Goal: Transaction & Acquisition: Purchase product/service

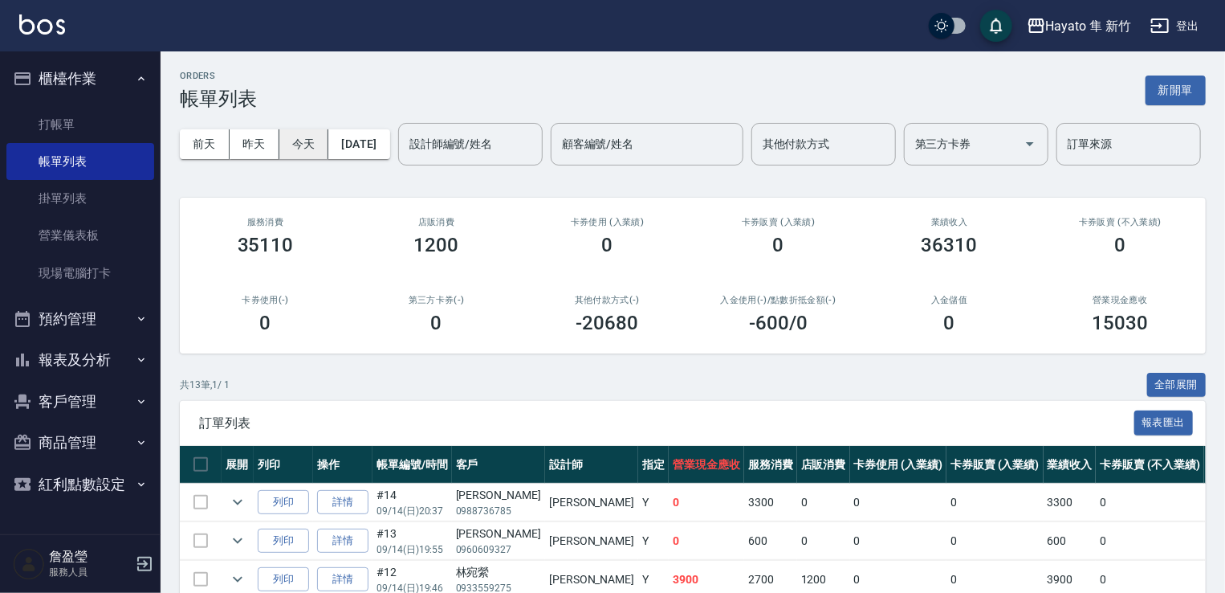
click at [312, 136] on button "今天" at bounding box center [304, 144] width 50 height 30
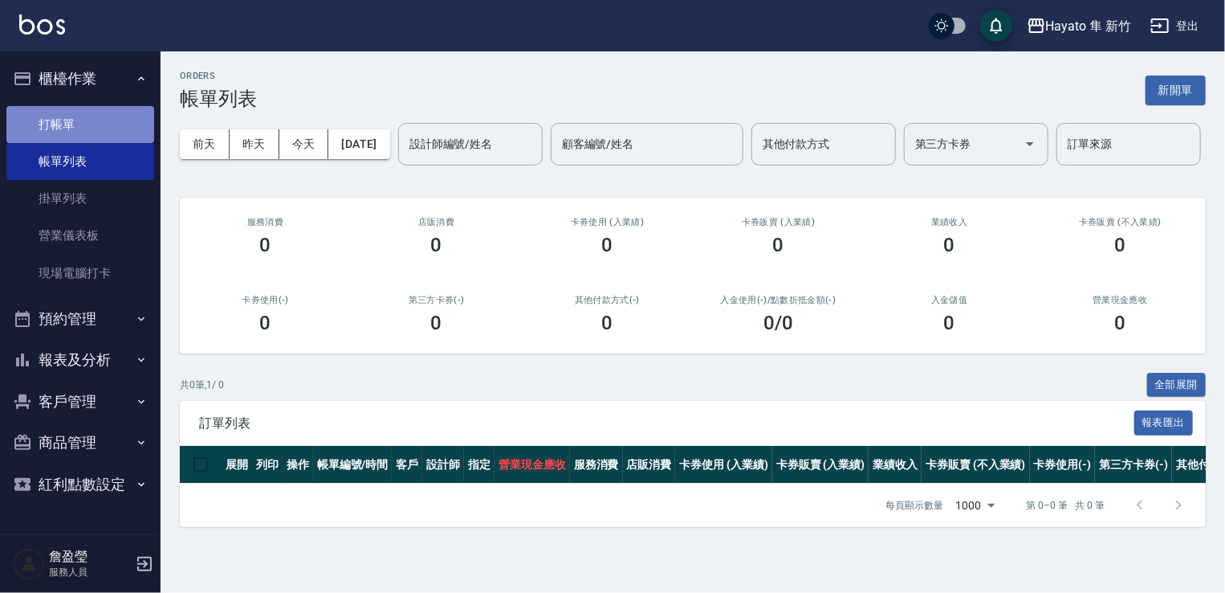
click at [55, 126] on link "打帳單" at bounding box center [80, 124] width 148 height 37
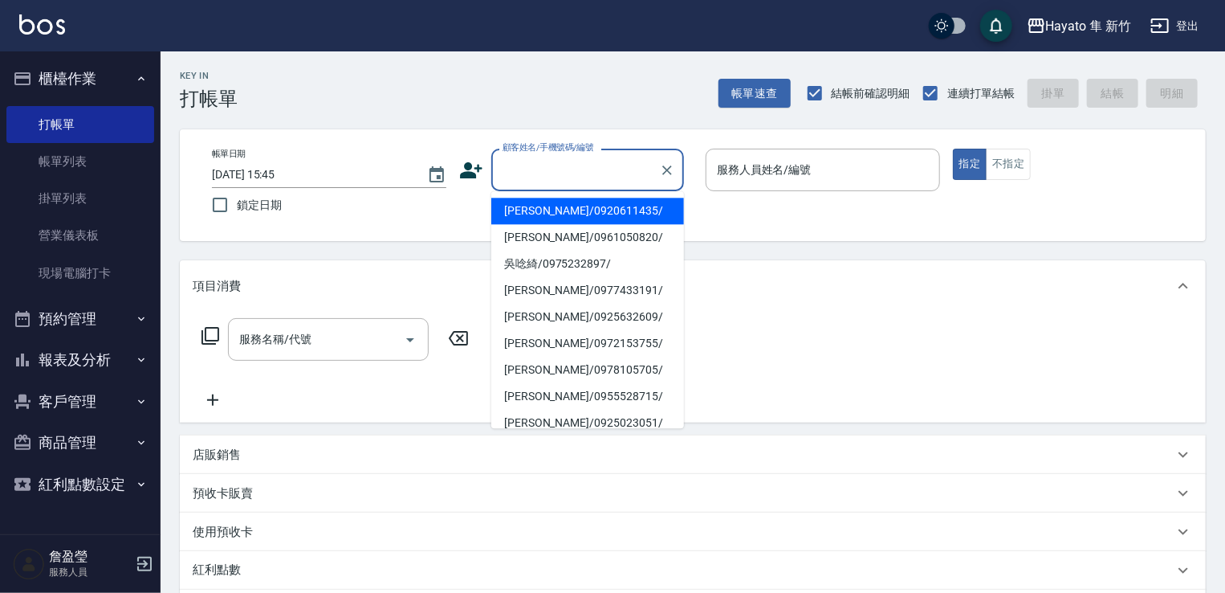
click at [511, 164] on input "顧客姓名/手機號碼/編號" at bounding box center [576, 170] width 154 height 28
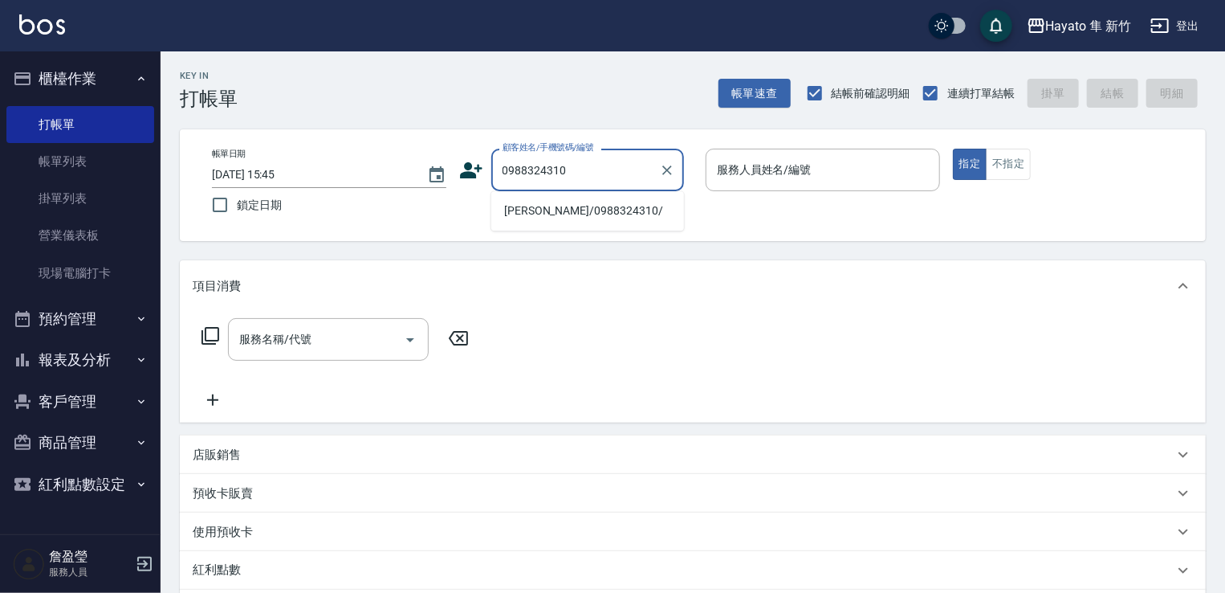
drag, startPoint x: 527, startPoint y: 222, endPoint x: 541, endPoint y: 216, distance: 15.5
click at [537, 218] on li "[PERSON_NAME]/0988324310/" at bounding box center [587, 211] width 193 height 26
type input "[PERSON_NAME]/0988324310/"
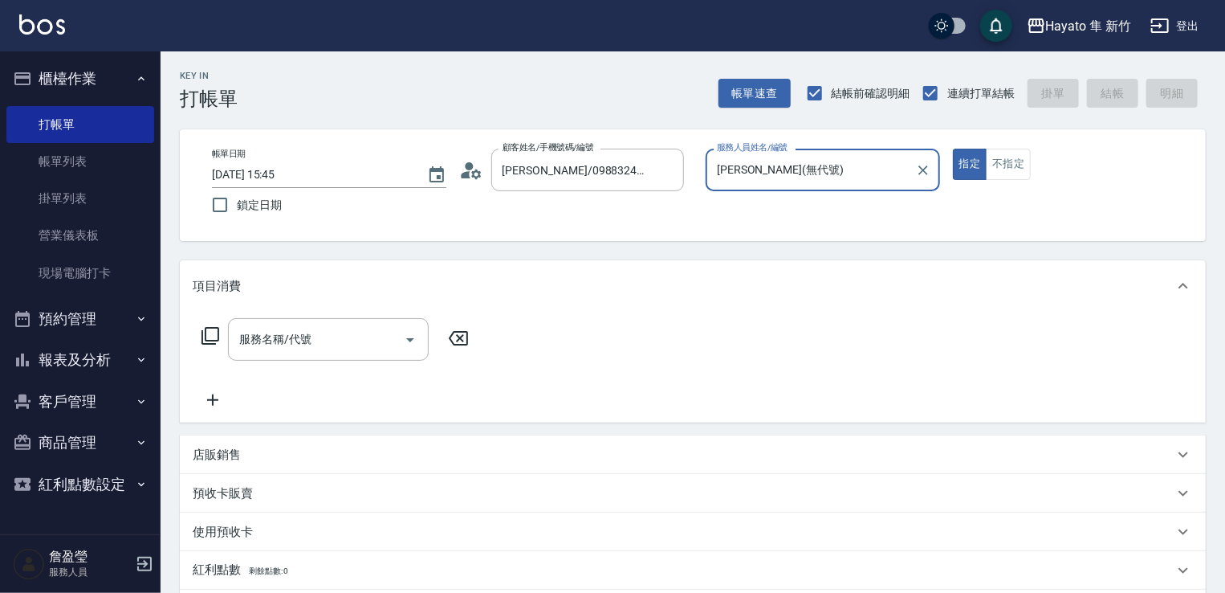
type input "[PERSON_NAME](無代號)"
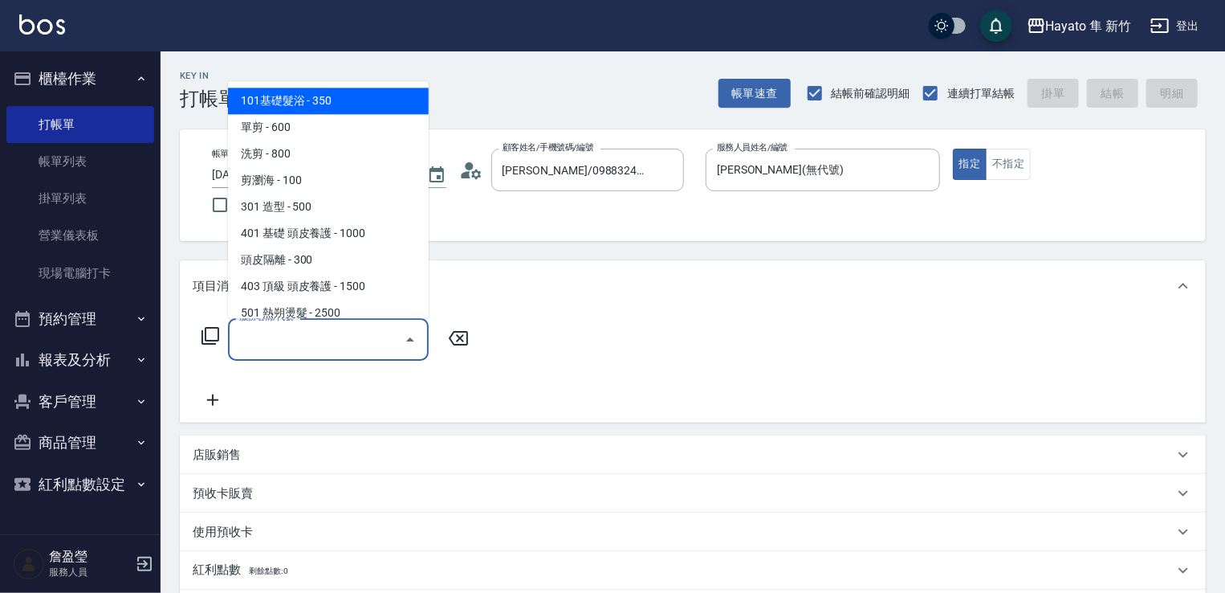
click at [315, 343] on input "服務名稱/代號" at bounding box center [316, 339] width 162 height 28
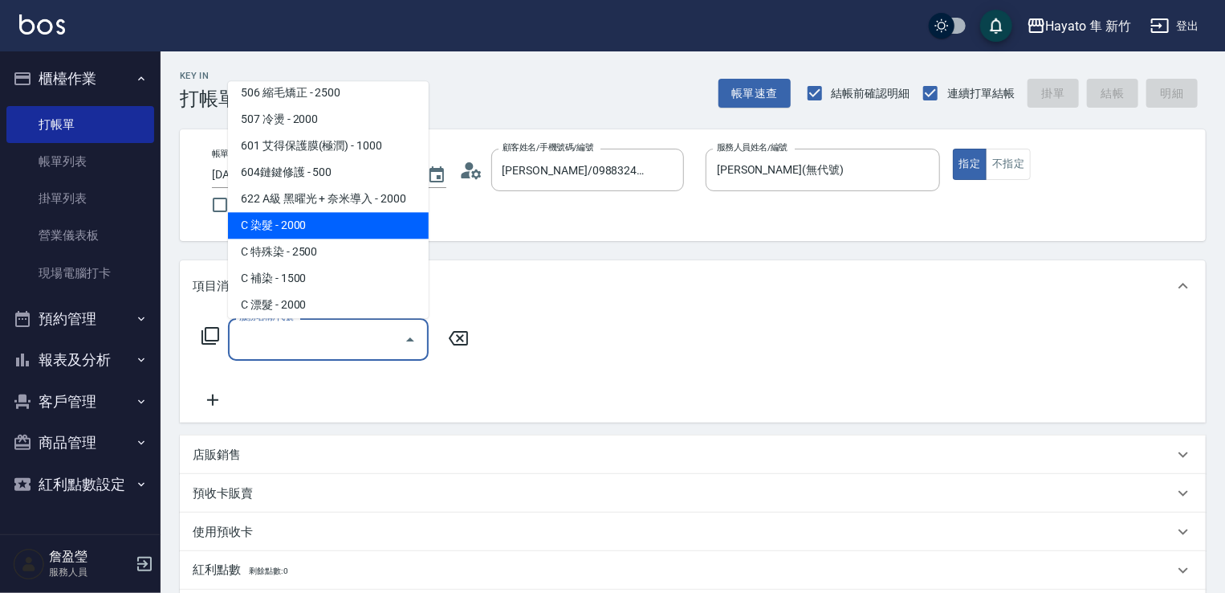
scroll to position [279, 0]
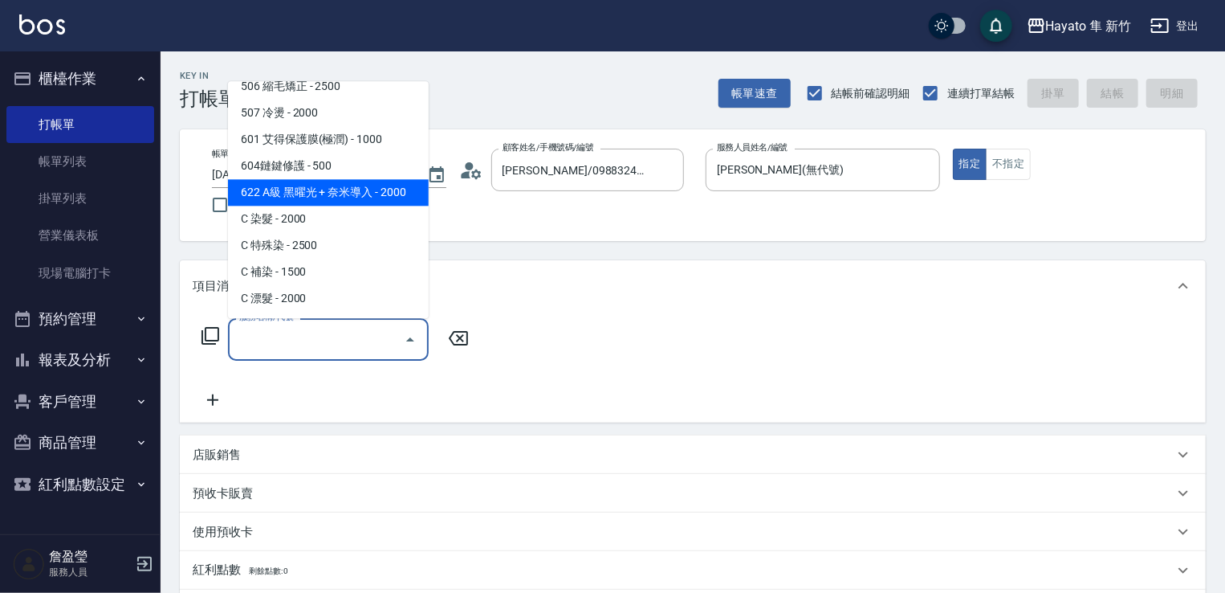
click at [343, 188] on span "622 A級 黑曜光 + 奈米導入 - 2000" at bounding box center [328, 192] width 201 height 26
type input "622 A級 黑曜光 + 奈米導入(622)"
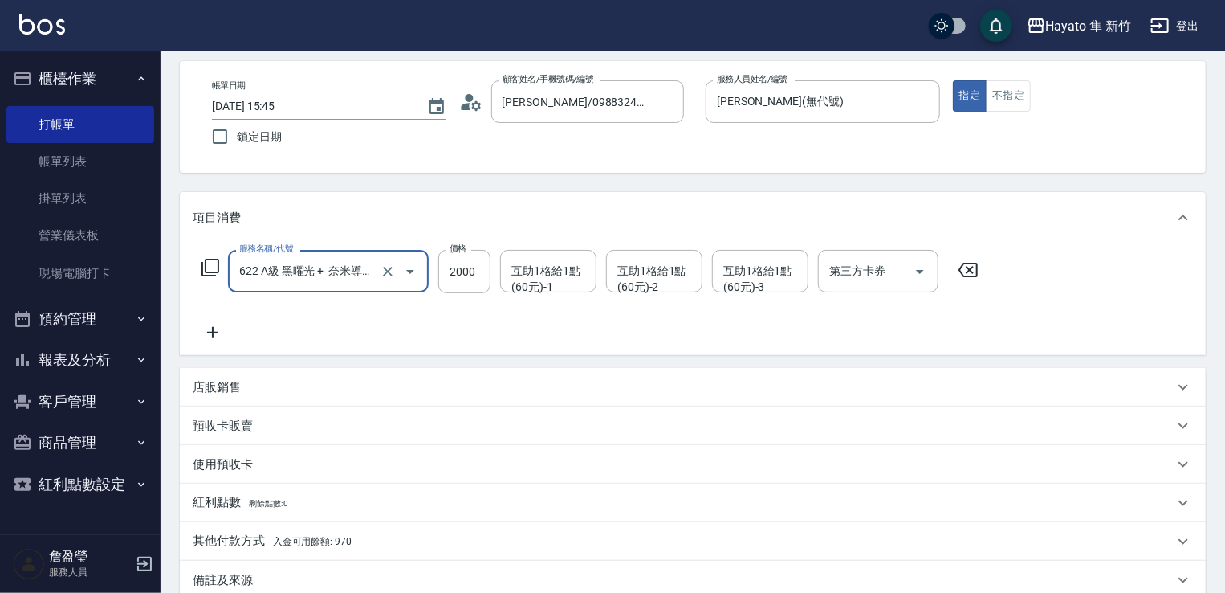
scroll to position [161, 0]
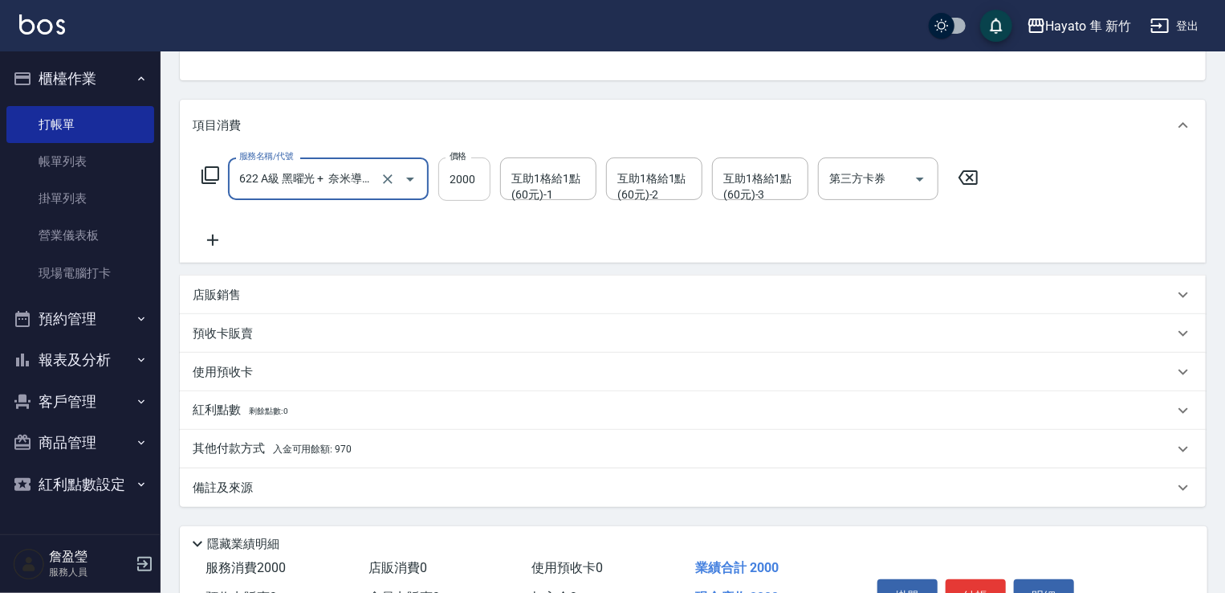
click at [475, 184] on input "2000" at bounding box center [464, 178] width 52 height 43
type input "1650"
click at [463, 218] on div "服務名稱/代號 622 A級 黑曜光 + 奈米導入(622) 服務名稱/代號 價格 1650 價格 互助1格給1點(60元)-1 互助1格給1點(60元)-1…" at bounding box center [591, 203] width 796 height 92
click at [280, 491] on div "備註及來源" at bounding box center [683, 487] width 981 height 17
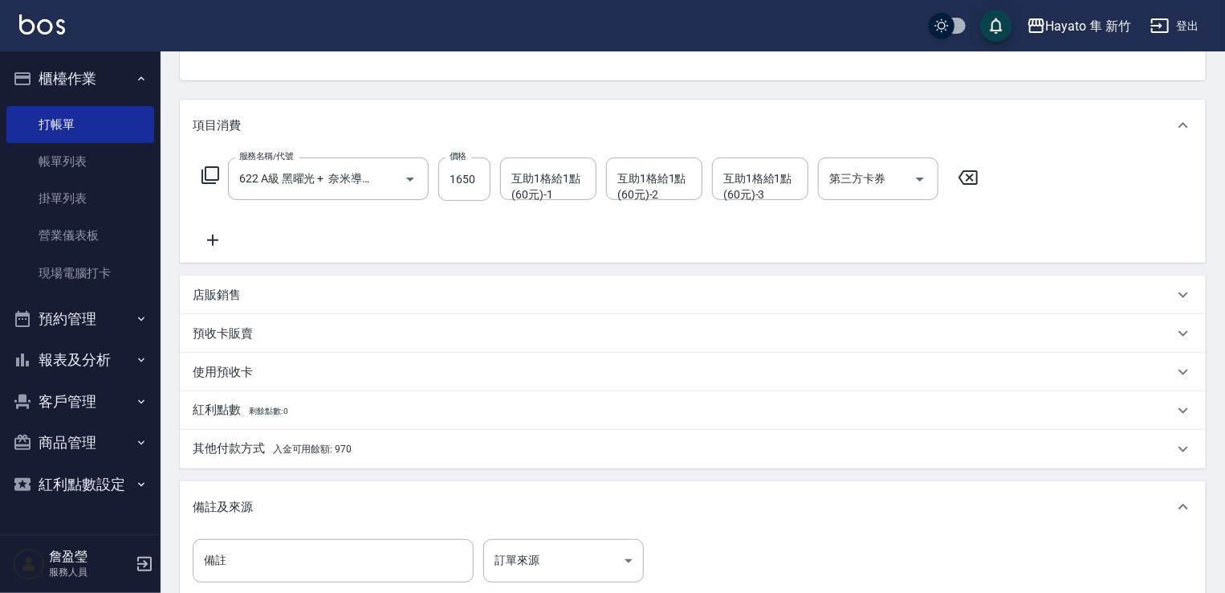
click at [389, 439] on div "其他付款方式 入金可用餘額: 970" at bounding box center [693, 449] width 1026 height 39
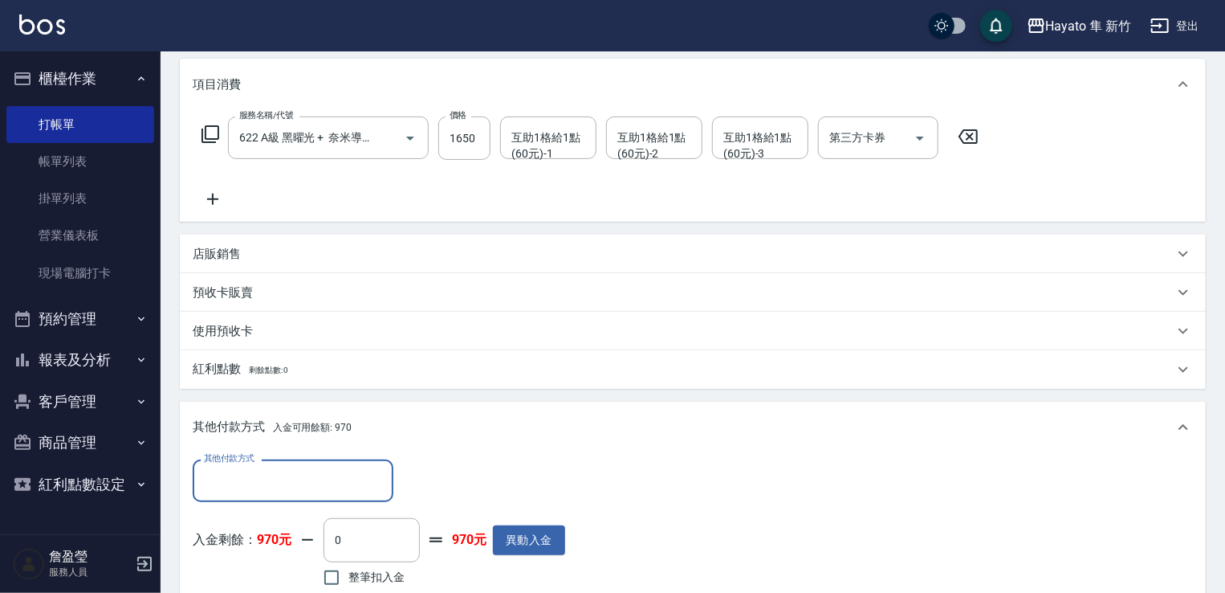
scroll to position [241, 0]
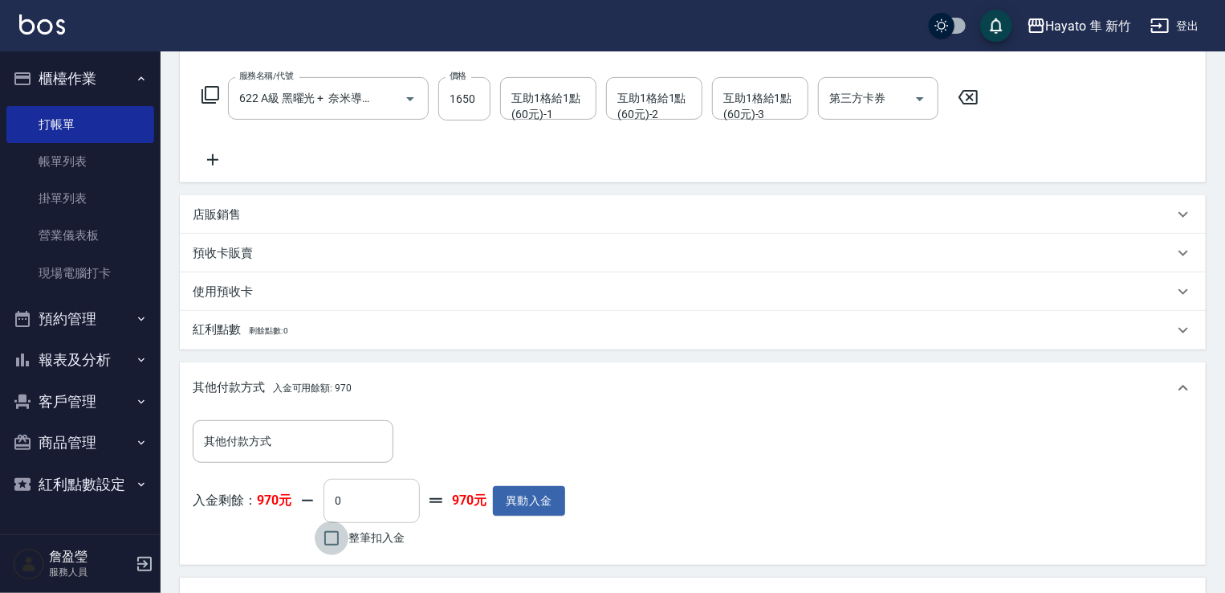
drag, startPoint x: 327, startPoint y: 536, endPoint x: 350, endPoint y: 505, distance: 38.4
click at [327, 533] on input "整筆扣入金" at bounding box center [332, 538] width 34 height 34
checkbox input "true"
type input "970"
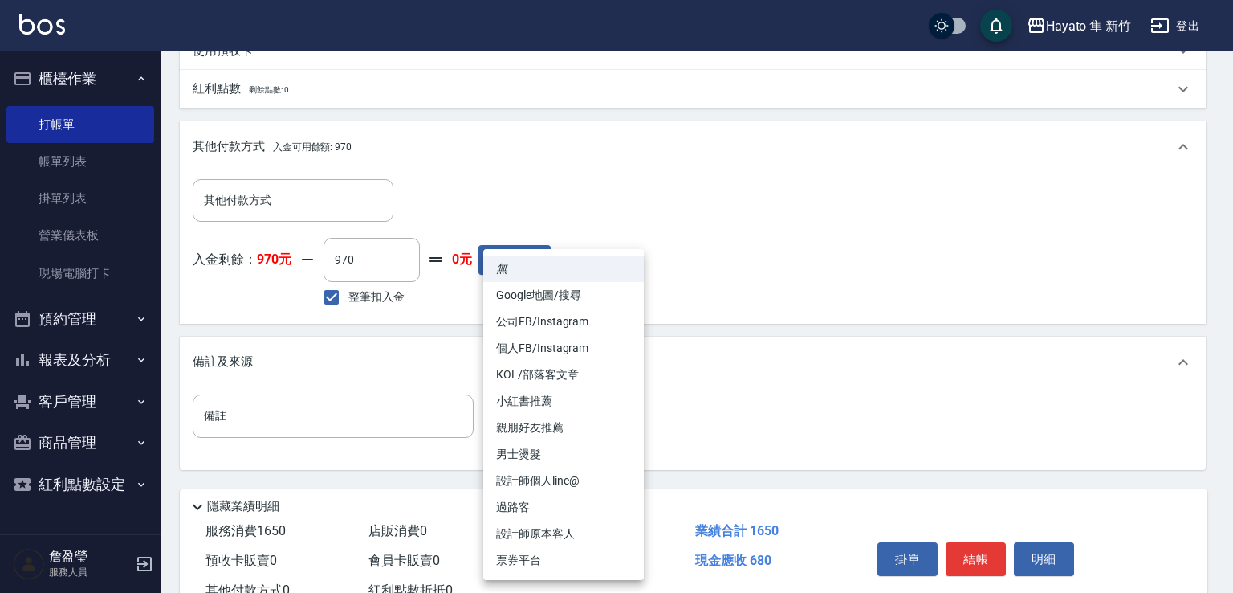
click at [584, 409] on body "Hayato 隼 新竹 登出 櫃檯作業 打帳單 帳單列表 掛單列表 營業儀表板 現場電腦打卡 預約管理 預約管理 報表及分析 報表目錄 店家日報表 互助日報表…" at bounding box center [616, 81] width 1233 height 1126
click at [548, 539] on li "設計師原本客人" at bounding box center [563, 533] width 161 height 26
type input "設計師原本客人"
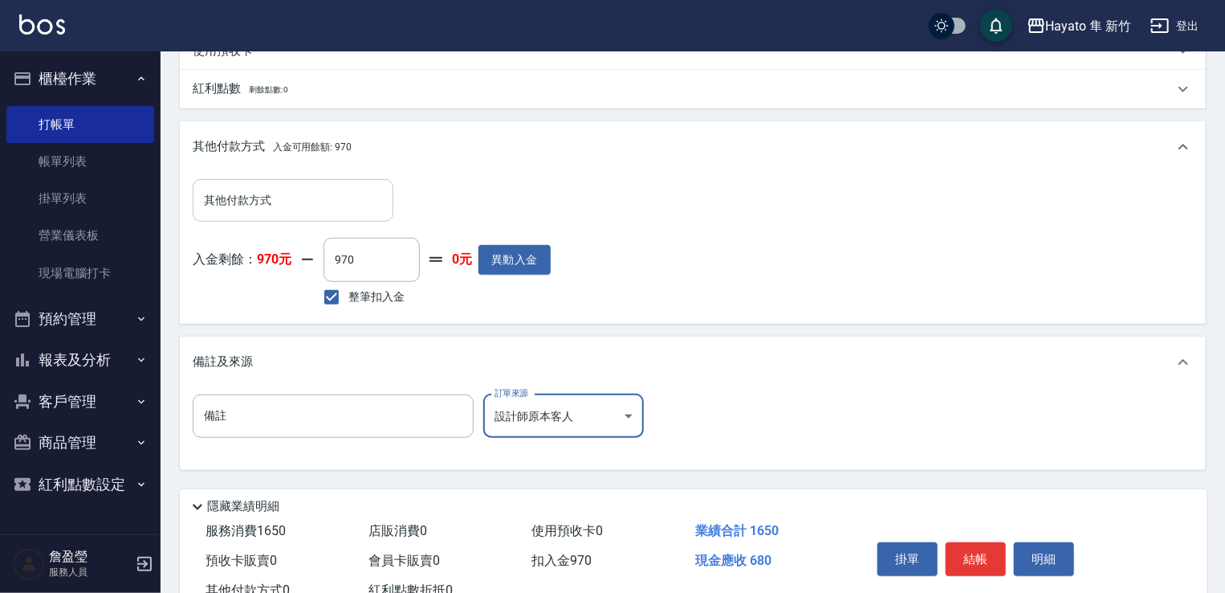
click at [259, 198] on input "其他付款方式" at bounding box center [293, 200] width 186 height 28
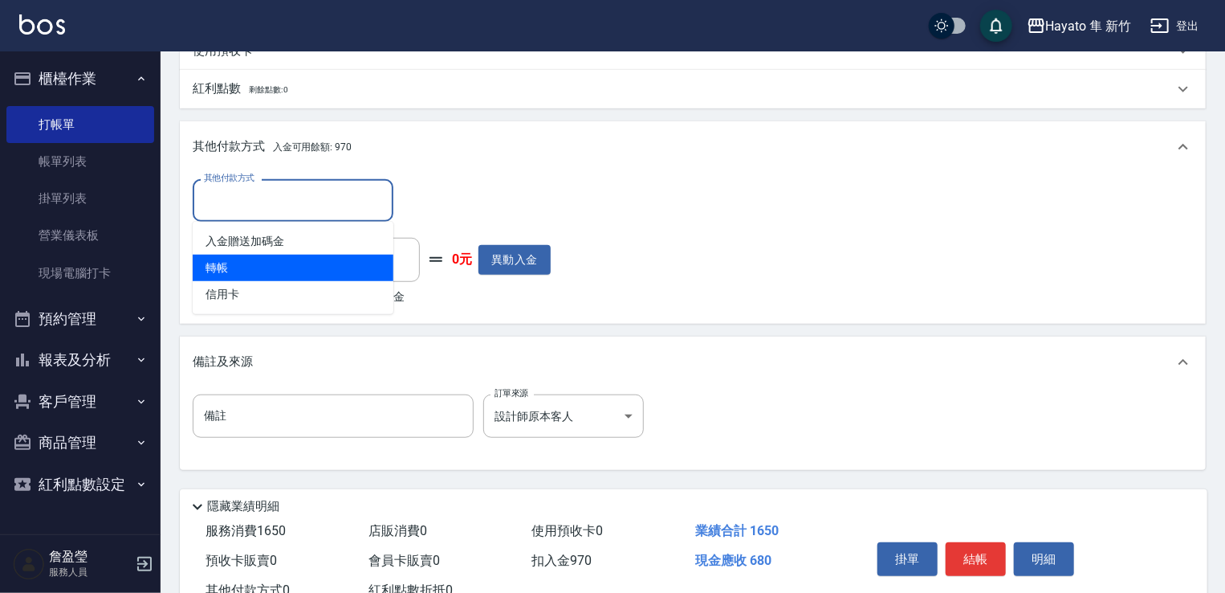
click at [237, 267] on span "轉帳" at bounding box center [293, 268] width 201 height 26
type input "轉帳"
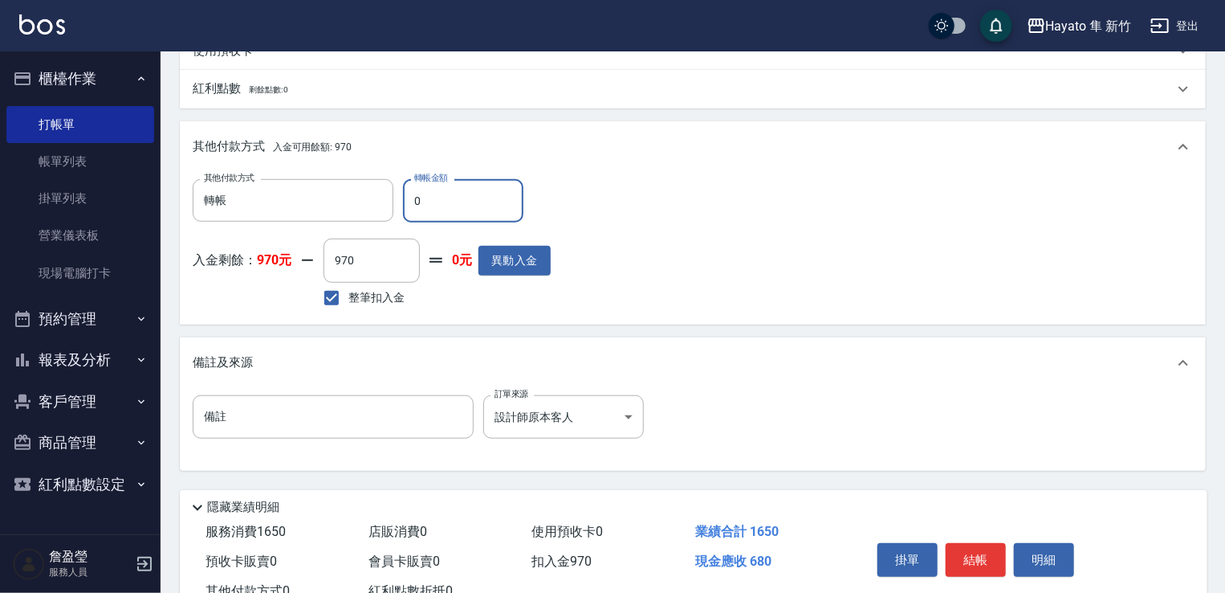
click at [502, 198] on input "0" at bounding box center [463, 200] width 120 height 43
type input "680"
click at [698, 184] on div "其他付款方式 轉帳 其他付款方式 轉帳金額 680 轉帳金額 入金剩餘： 970元 970 ​ 整筆扣入金 0元 異動入金" at bounding box center [693, 245] width 1000 height 132
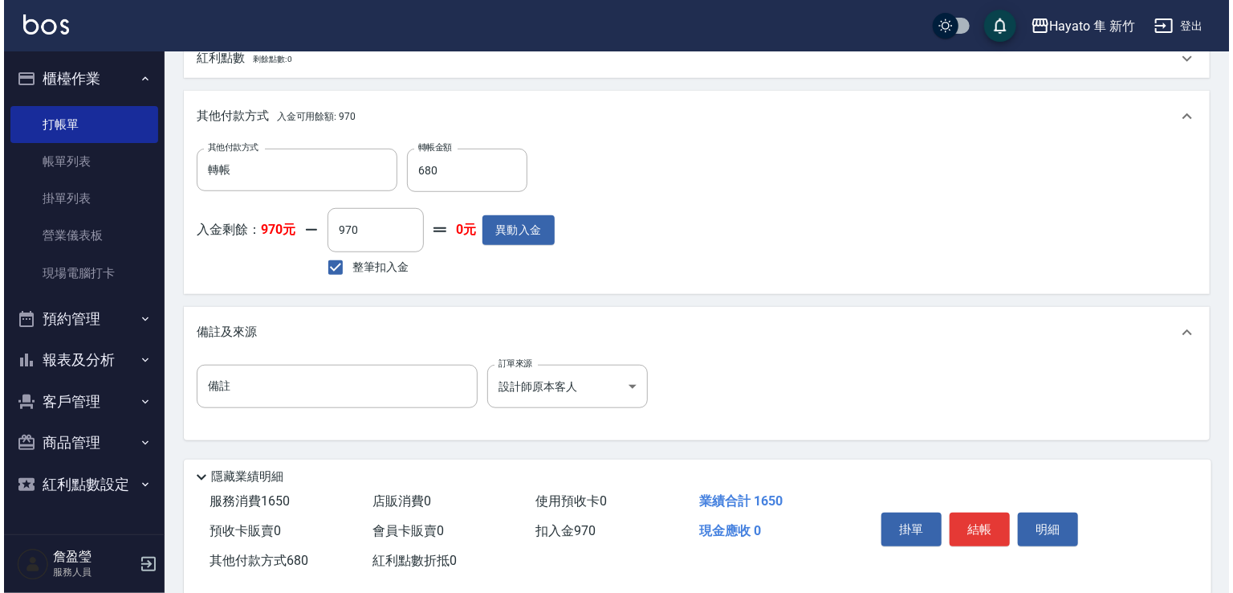
scroll to position [540, 0]
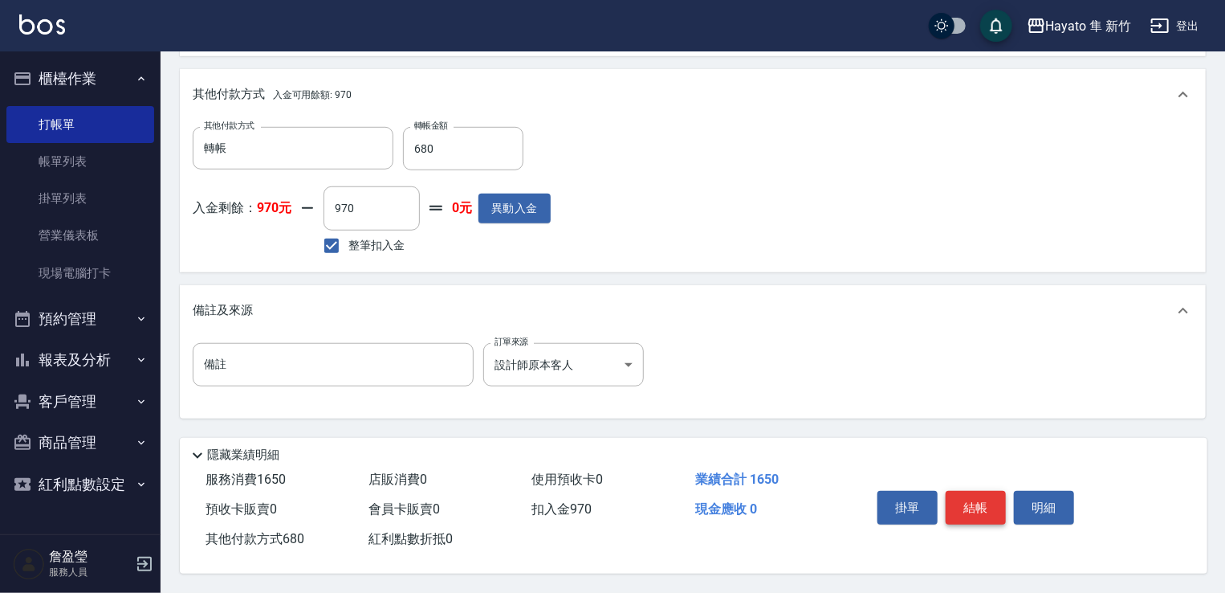
click at [971, 501] on button "結帳" at bounding box center [976, 508] width 60 height 34
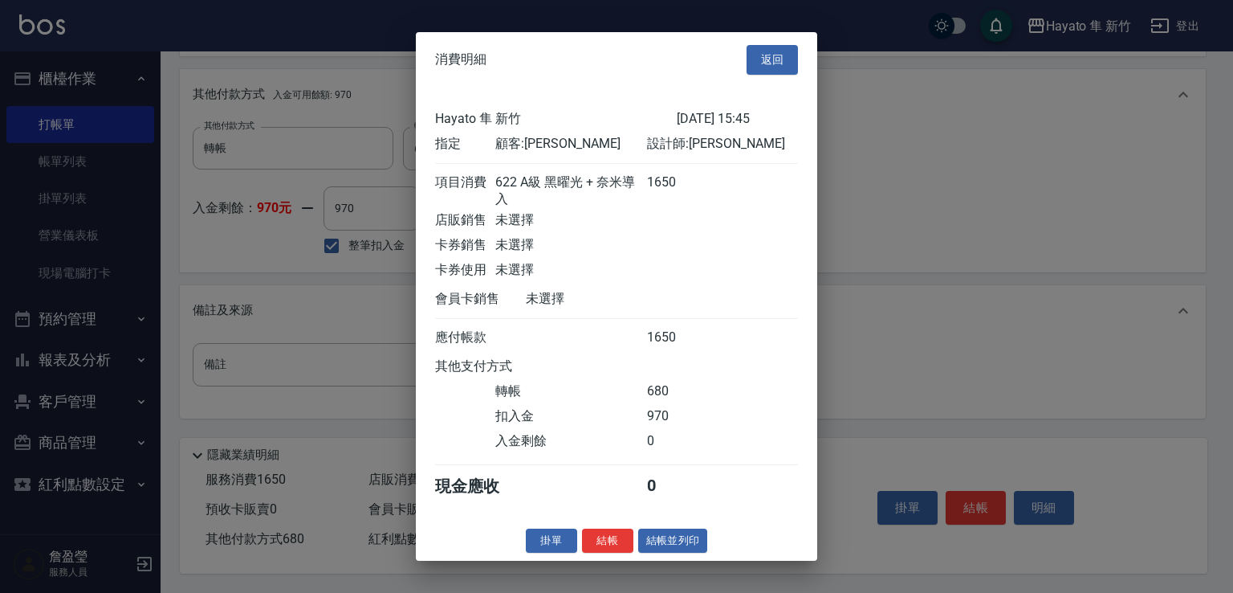
click at [617, 547] on button "結帳" at bounding box center [607, 540] width 51 height 25
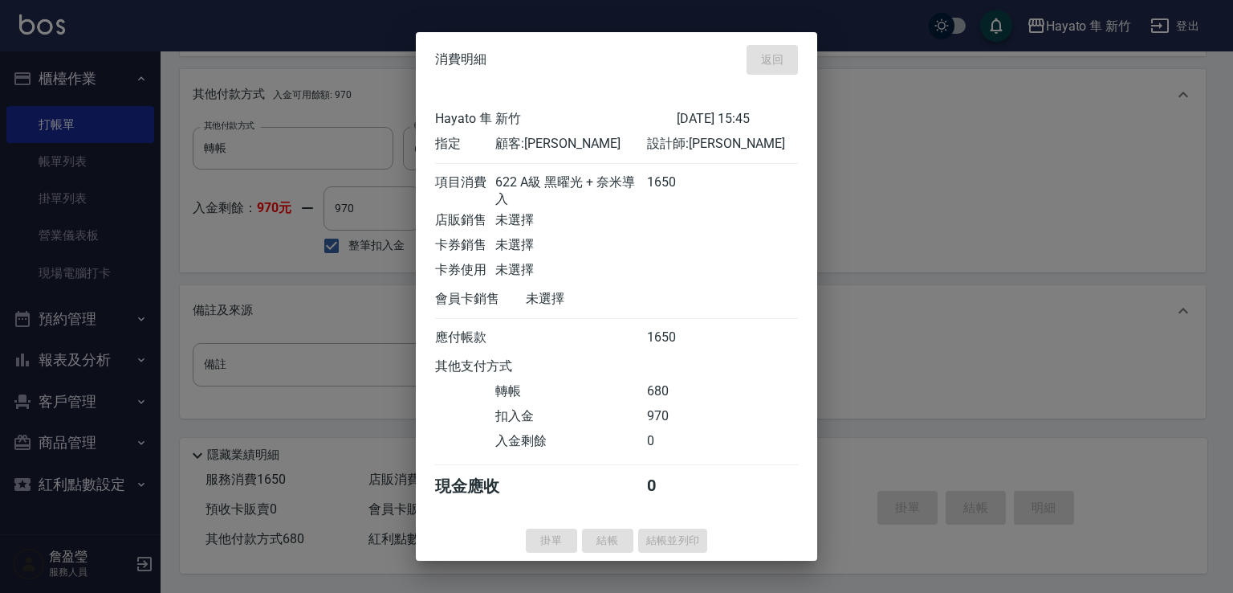
type input "[DATE] 15:47"
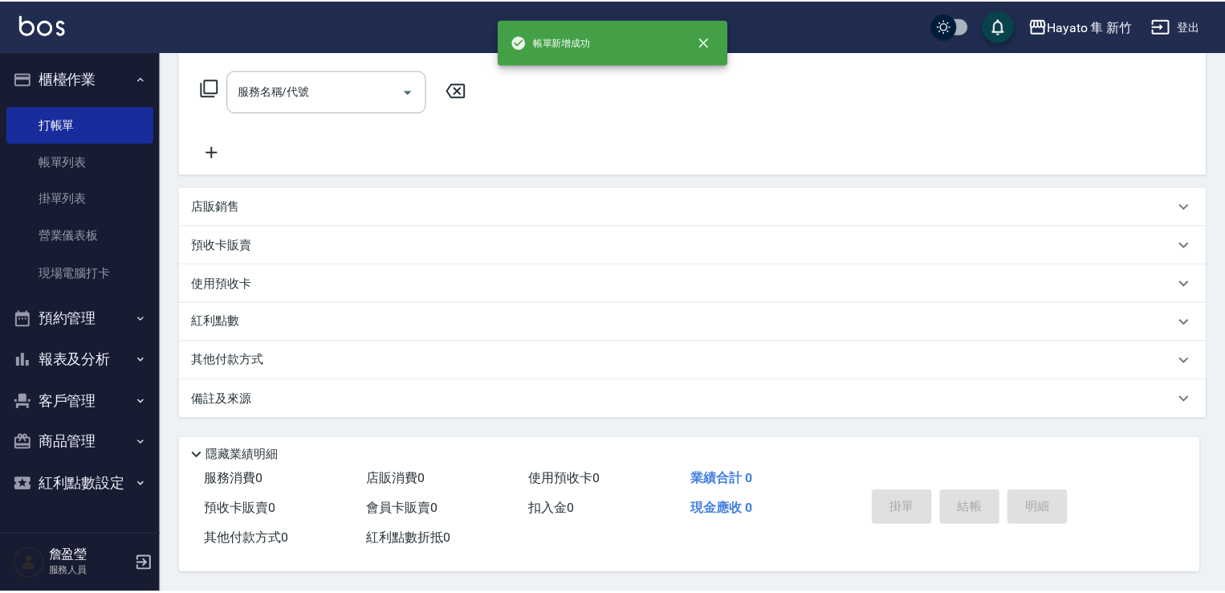
scroll to position [0, 0]
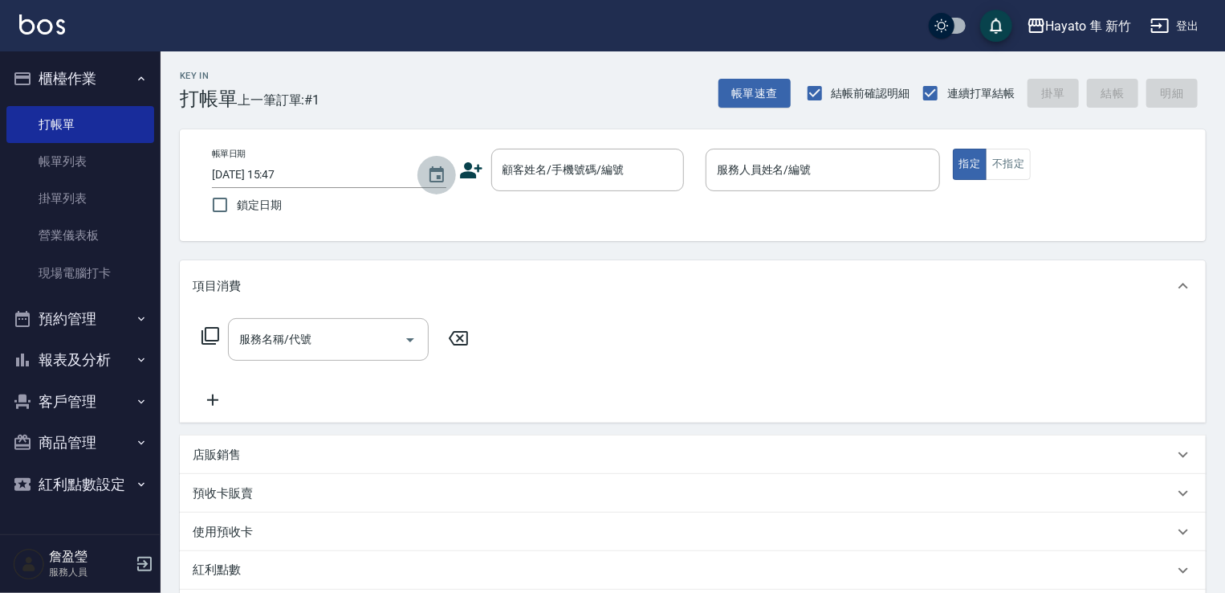
click at [453, 170] on button "Choose date, selected date is 2025-09-18" at bounding box center [437, 175] width 39 height 39
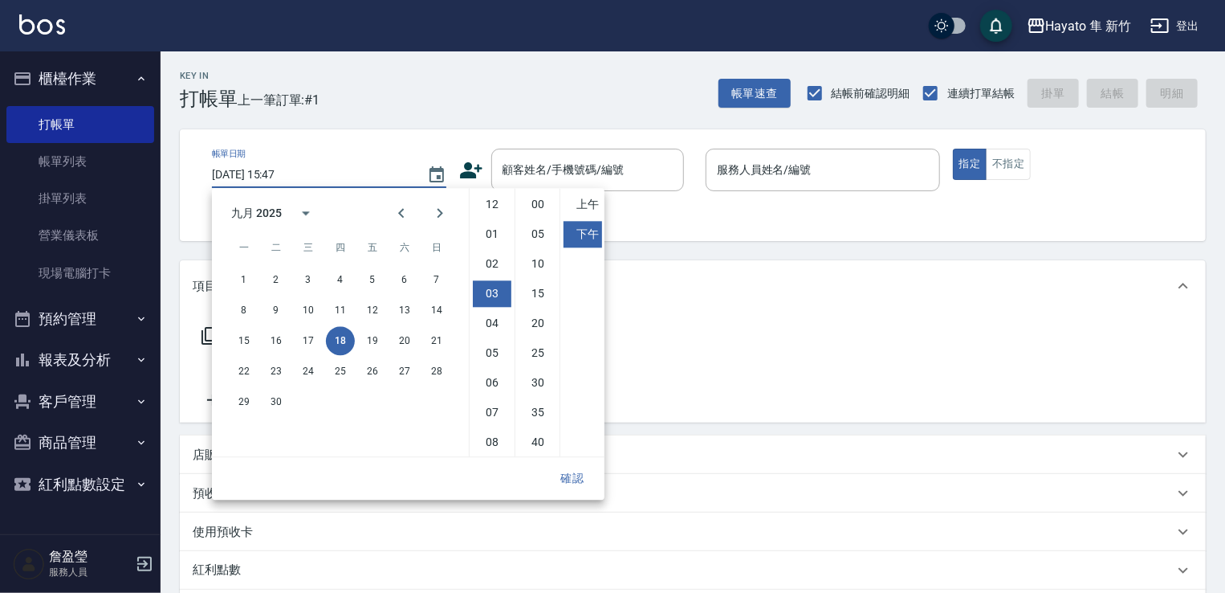
click at [483, 156] on div "顧客姓名/手機號碼/編號 顧客姓名/手機號碼/編號" at bounding box center [576, 170] width 234 height 43
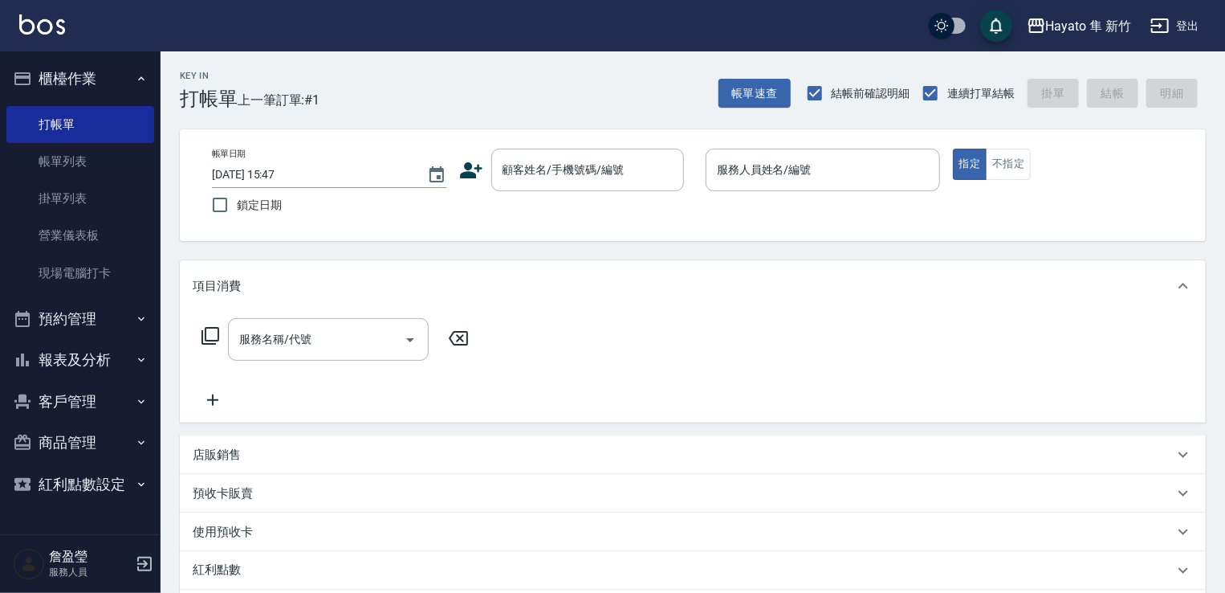
click at [474, 173] on icon at bounding box center [471, 170] width 22 height 16
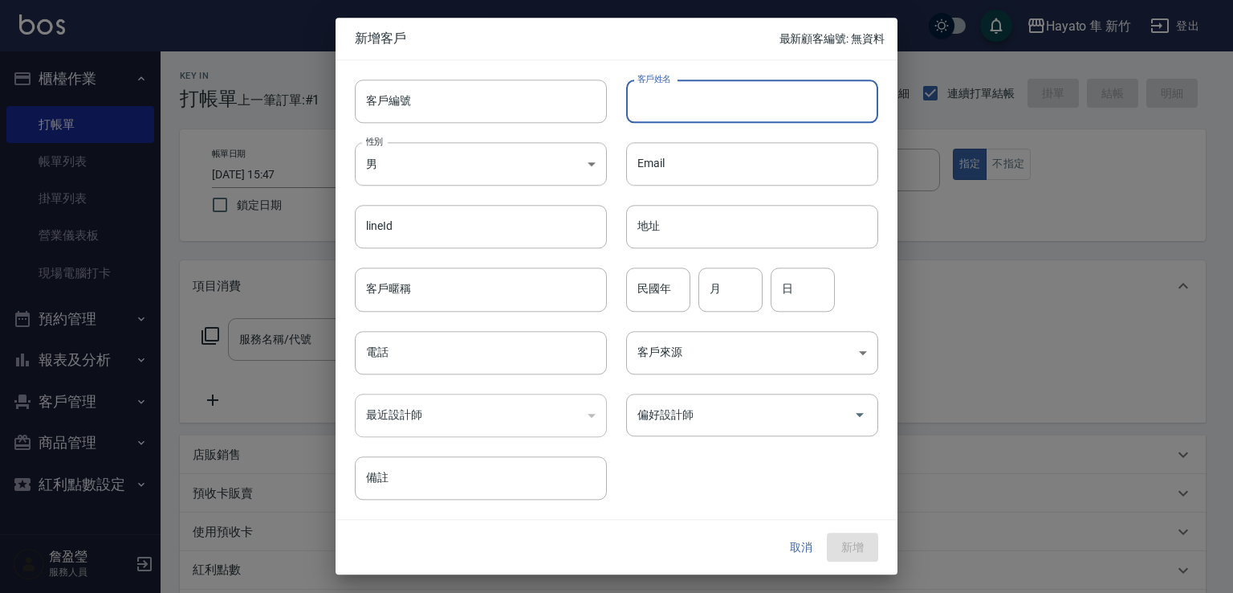
click at [662, 96] on input "客戶姓名" at bounding box center [752, 100] width 252 height 43
type input "湯湯妹妹"
click at [466, 168] on body "Hayato 隼 新竹 登出 櫃檯作業 打帳單 帳單列表 掛單列表 營業儀表板 現場電腦打卡 預約管理 預約管理 報表及分析 報表目錄 店家日報表 互助日報表…" at bounding box center [616, 420] width 1233 height 841
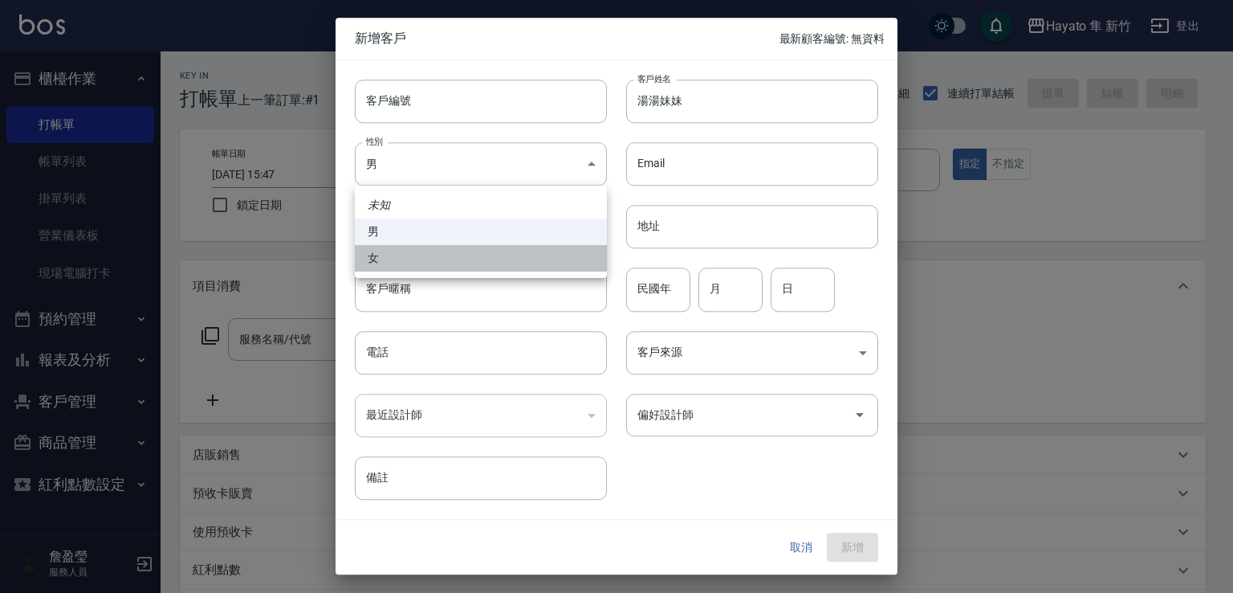
drag, startPoint x: 469, startPoint y: 263, endPoint x: 505, endPoint y: 338, distance: 83.7
click at [479, 280] on div "未知 男 女" at bounding box center [616, 296] width 1233 height 593
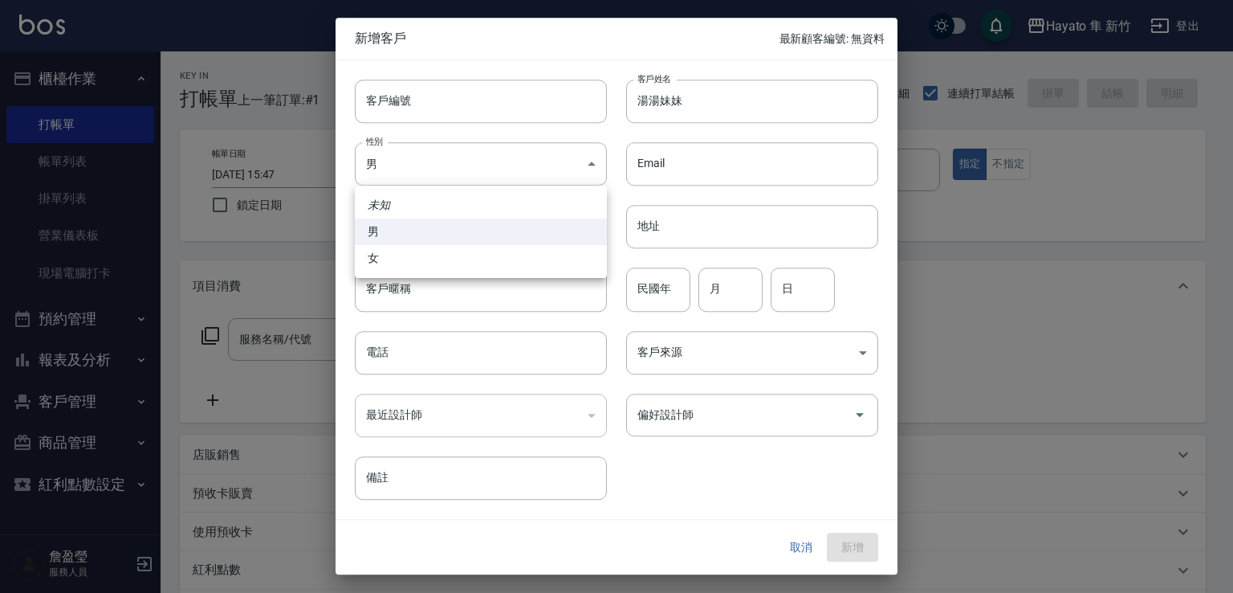
click at [507, 356] on div at bounding box center [616, 296] width 1233 height 593
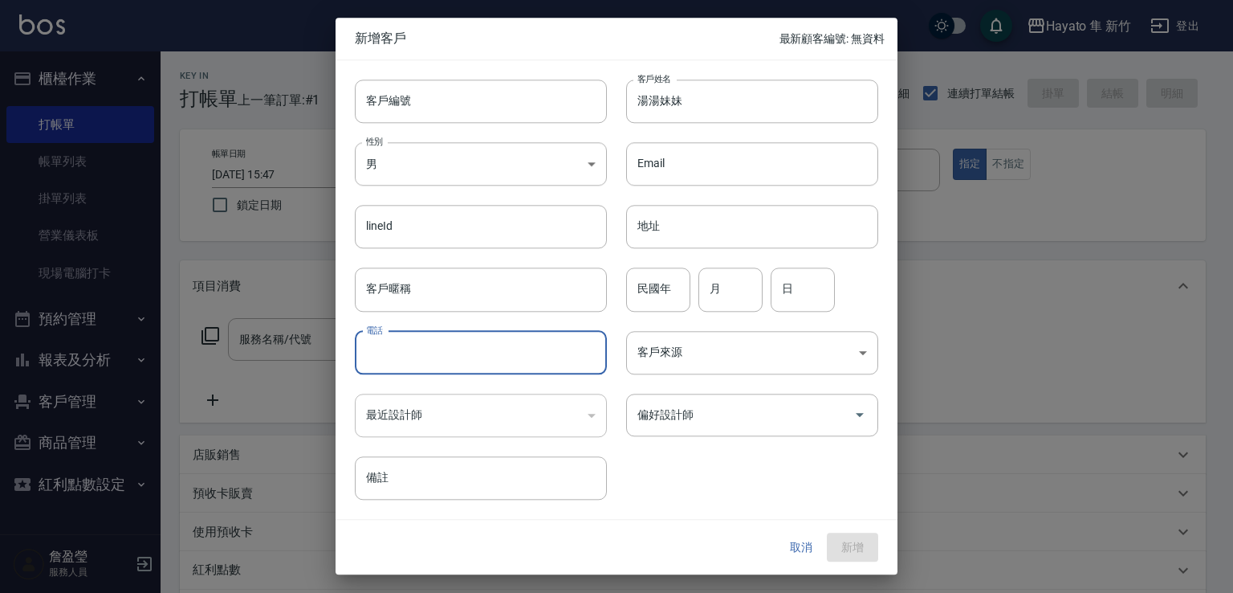
click at [484, 354] on input "電話" at bounding box center [481, 352] width 252 height 43
type input "0905982170"
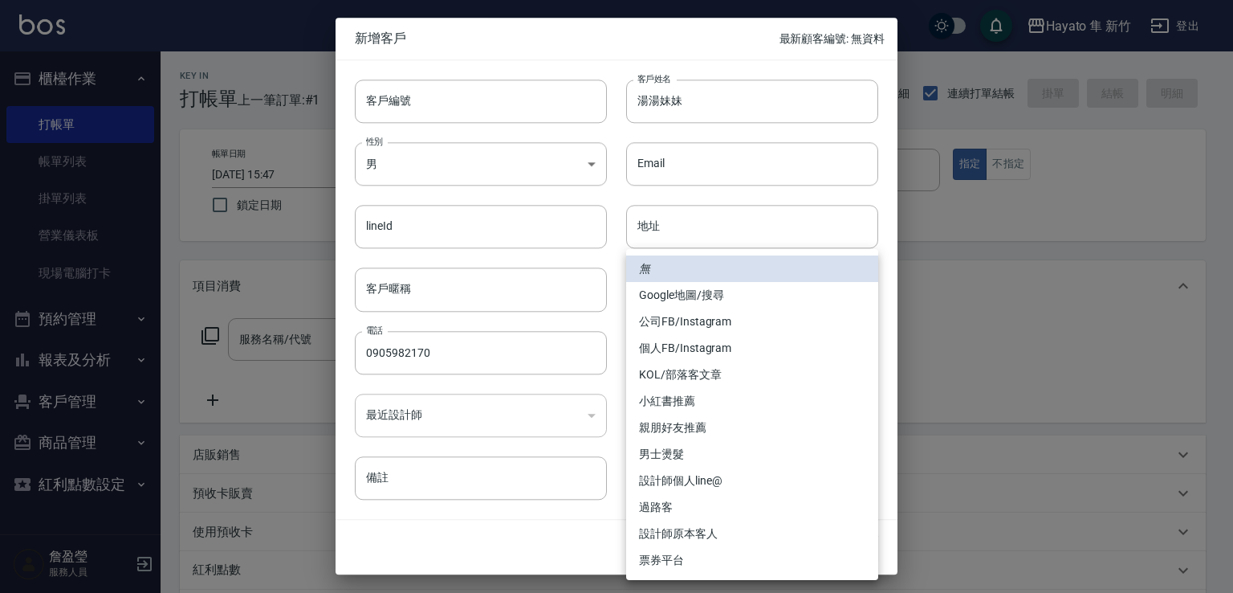
click at [712, 354] on body "Hayato 隼 新竹 登出 櫃檯作業 打帳單 帳單列表 掛單列表 營業儀表板 現場電腦打卡 預約管理 預約管理 報表及分析 報表目錄 店家日報表 互助日報表…" at bounding box center [616, 420] width 1233 height 841
click at [661, 418] on li "親朋好友推薦" at bounding box center [752, 427] width 252 height 26
type input "親朋好友推薦"
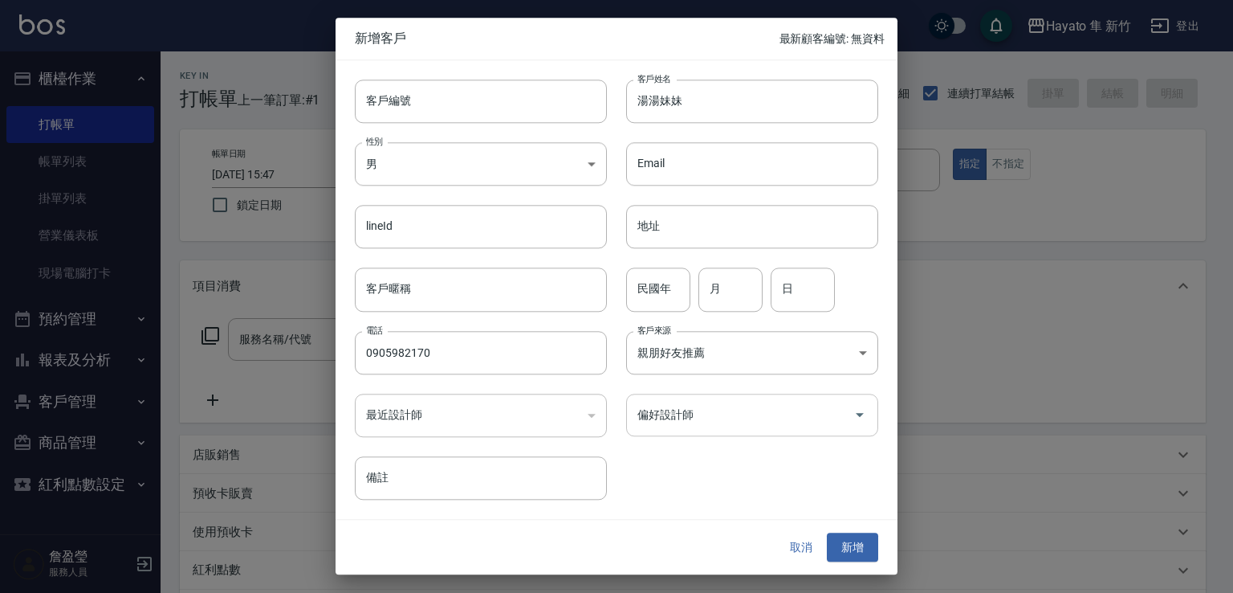
click at [662, 417] on input "偏好設計師" at bounding box center [741, 415] width 214 height 28
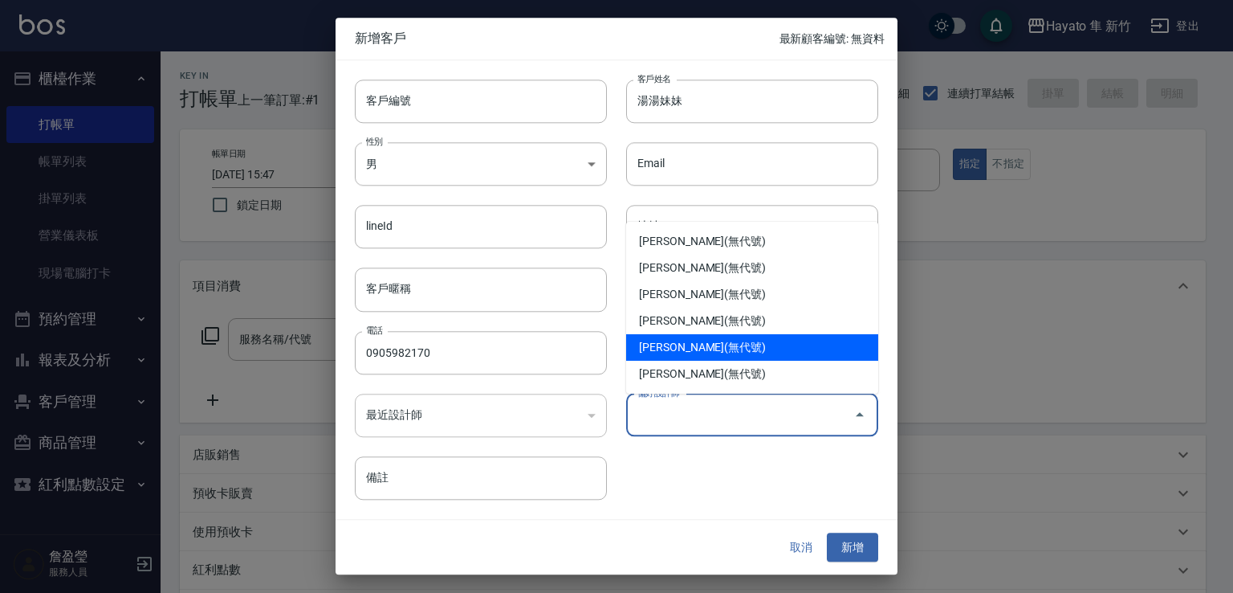
click at [672, 343] on li "[PERSON_NAME](無代號)" at bounding box center [752, 347] width 252 height 26
type input "李仕芬"
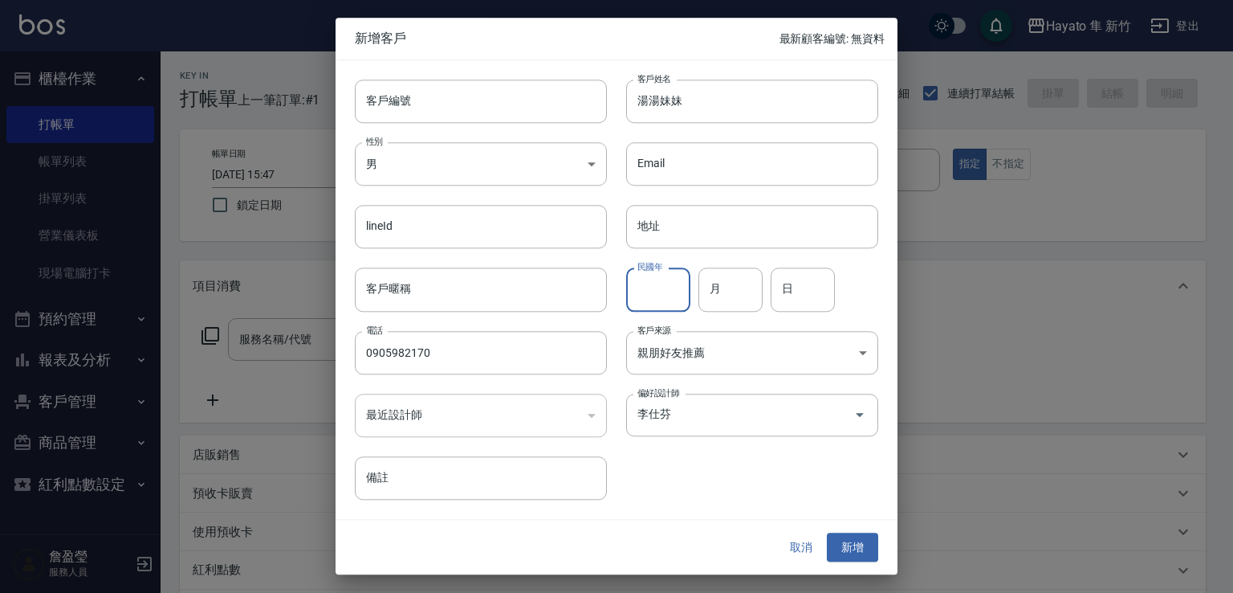
click at [658, 290] on input "民國年" at bounding box center [658, 289] width 64 height 43
type input "83"
click at [764, 306] on div "民國年 83 民國年 月 月 日 日" at bounding box center [742, 280] width 271 height 63
click at [736, 290] on input "月" at bounding box center [731, 289] width 64 height 43
type input "1"
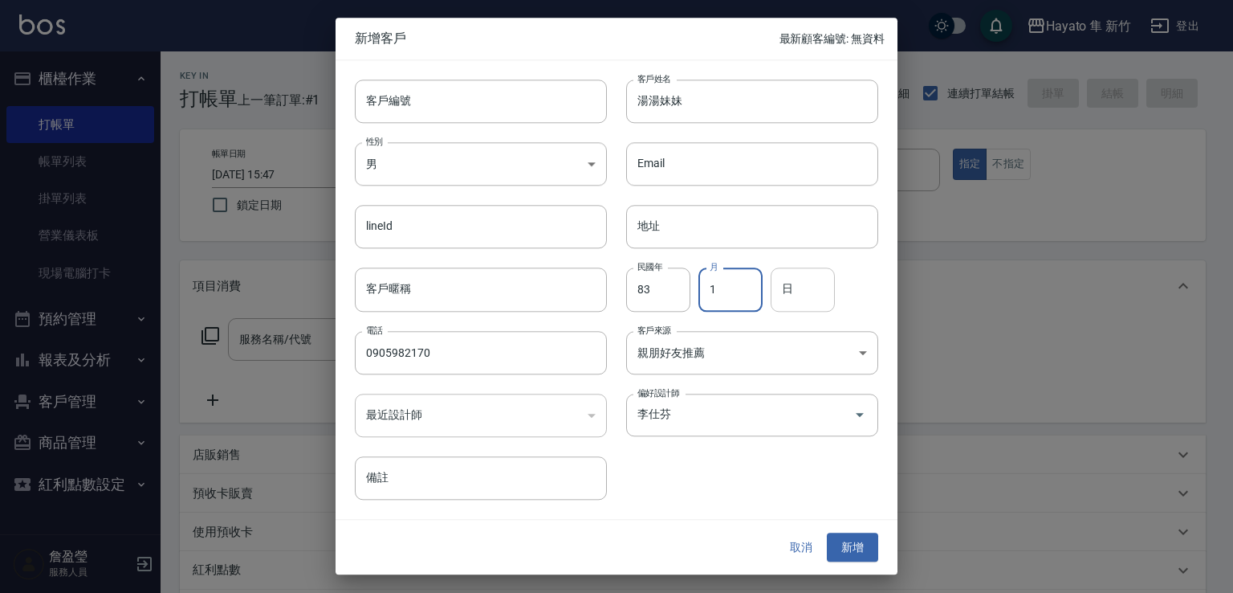
click at [814, 283] on input "日" at bounding box center [803, 289] width 64 height 43
type input "28"
click at [849, 544] on button "新增" at bounding box center [852, 547] width 51 height 30
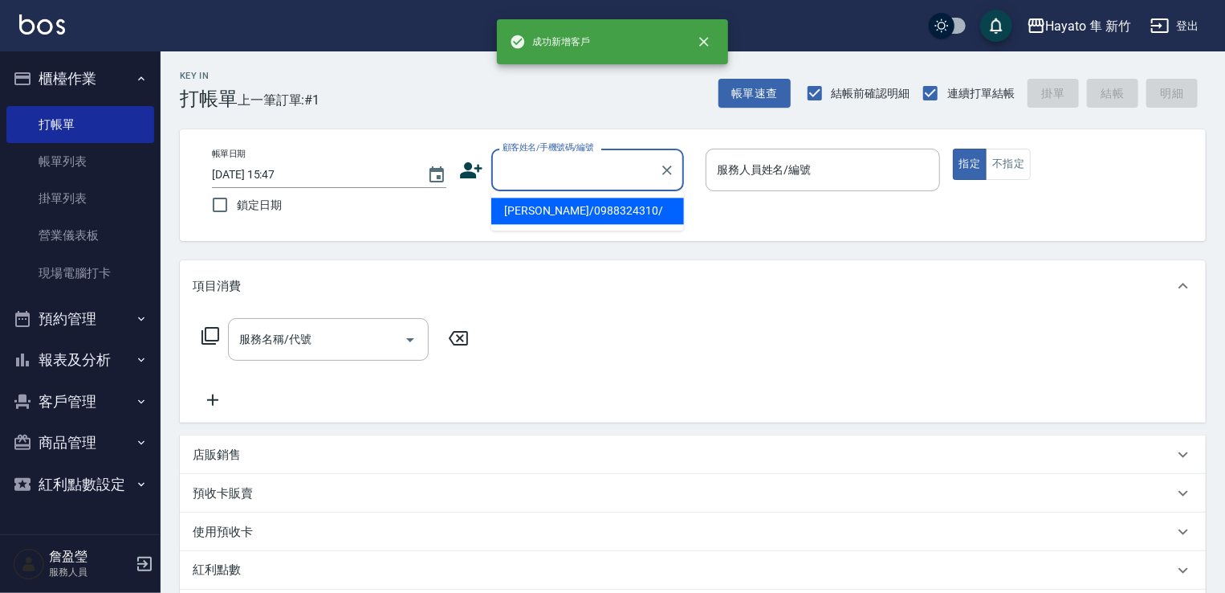
click at [582, 155] on div "顧客姓名/手機號碼/編號 顧客姓名/手機號碼/編號" at bounding box center [587, 170] width 193 height 43
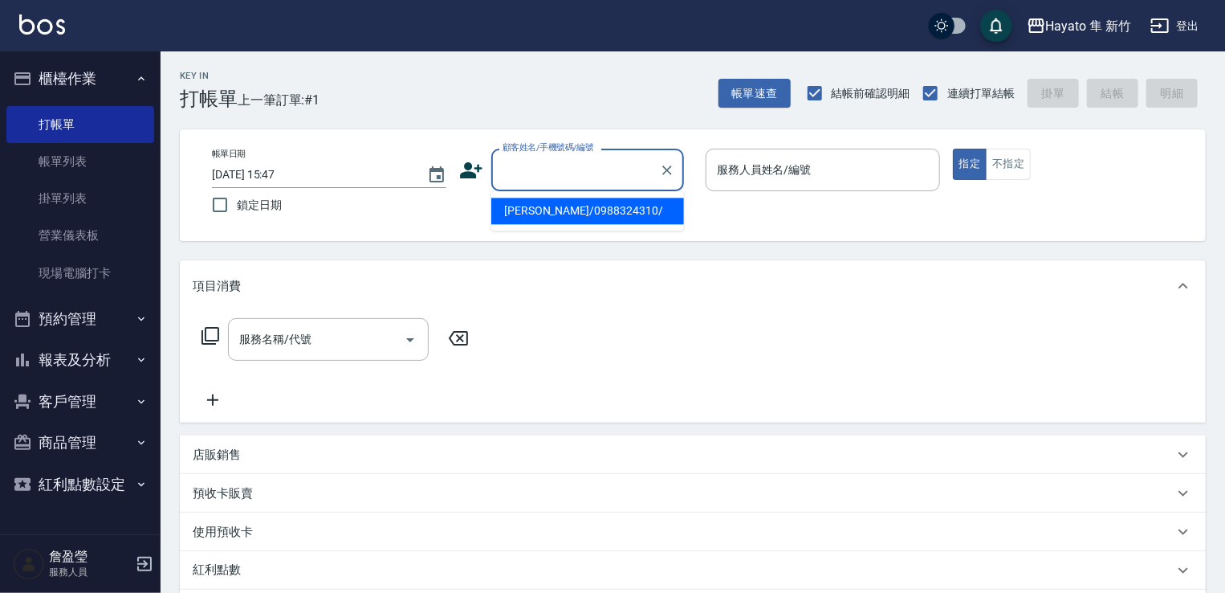
paste input "吳唸綺"
type input "吳"
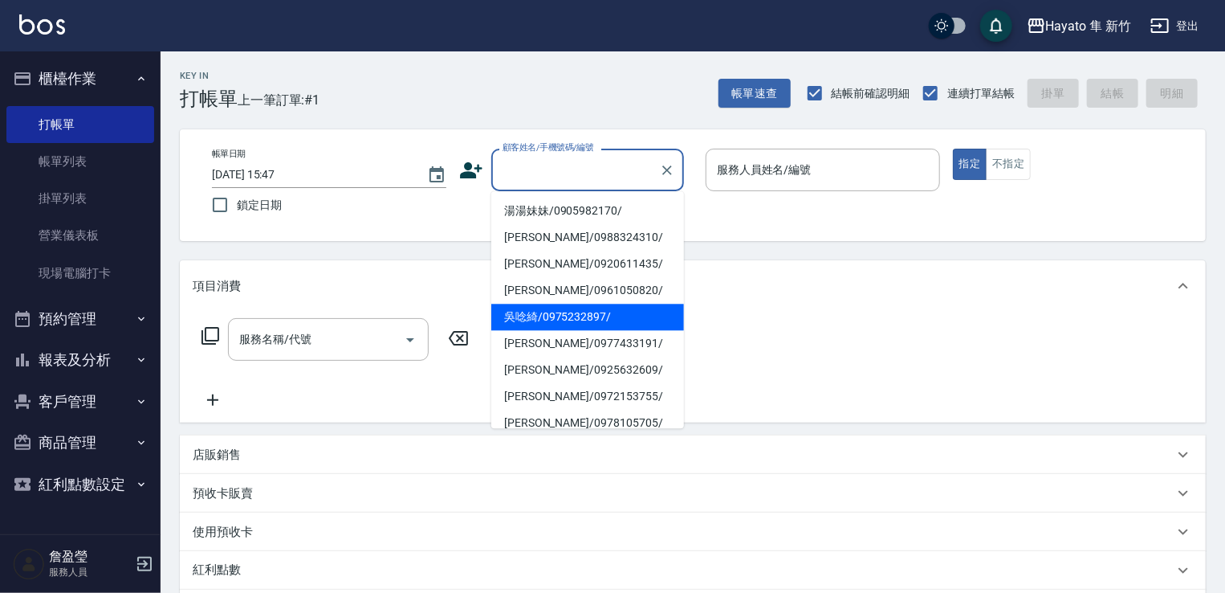
click at [527, 222] on li "湯湯妹妹/0905982170/" at bounding box center [587, 211] width 193 height 26
type input "湯湯妹妹/0905982170/"
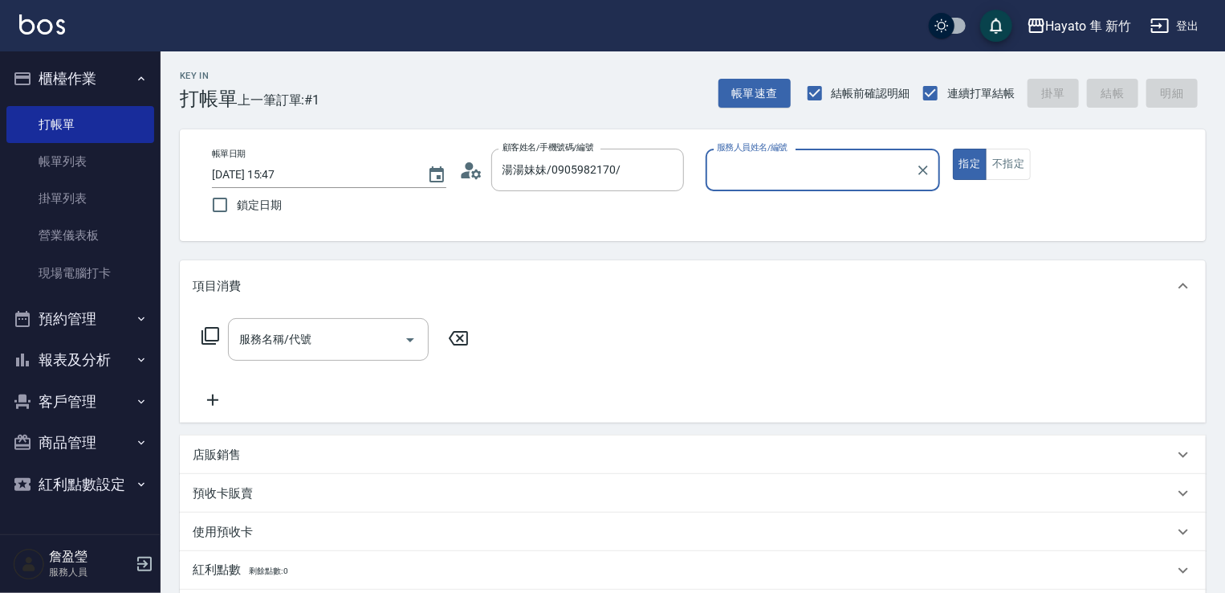
type input "[PERSON_NAME](無代號)"
click at [332, 322] on div "服務名稱/代號" at bounding box center [328, 339] width 201 height 43
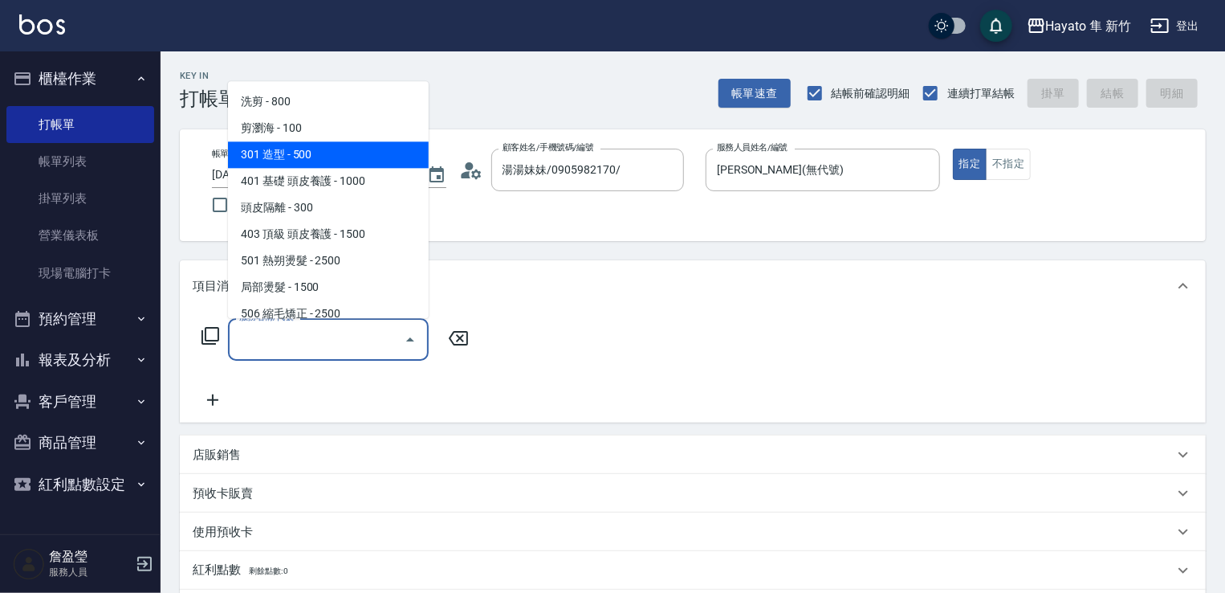
scroll to position [80, 0]
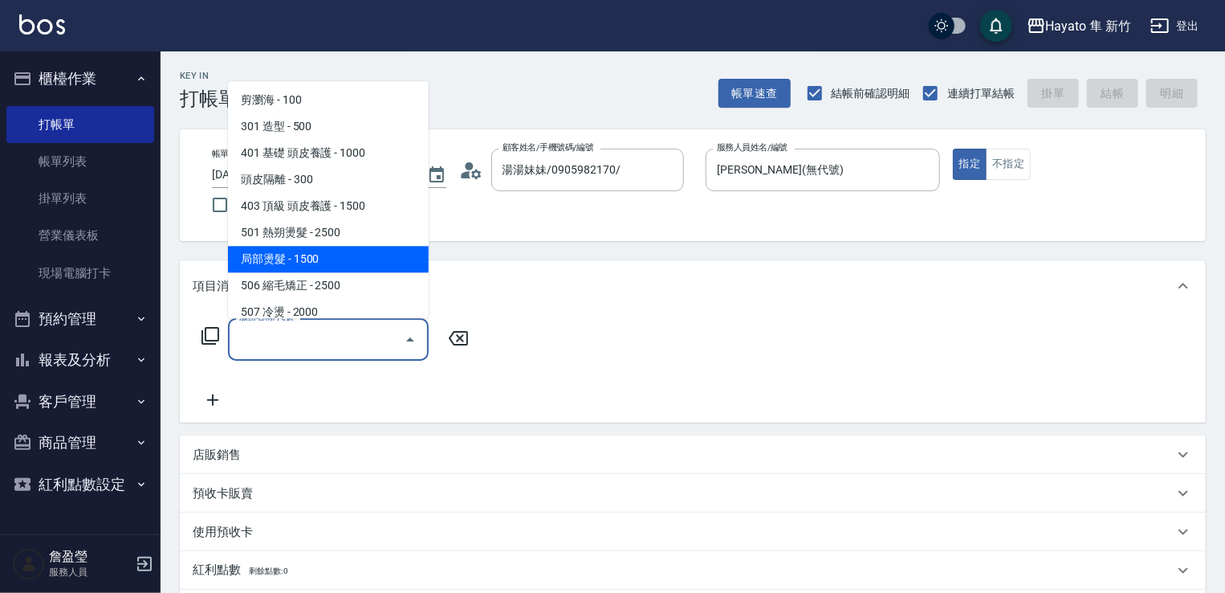
drag, startPoint x: 341, startPoint y: 268, endPoint x: 337, endPoint y: 287, distance: 19.7
click at [340, 267] on span "局部燙髮 - 1500" at bounding box center [328, 259] width 201 height 26
type input "局部燙髮(502)"
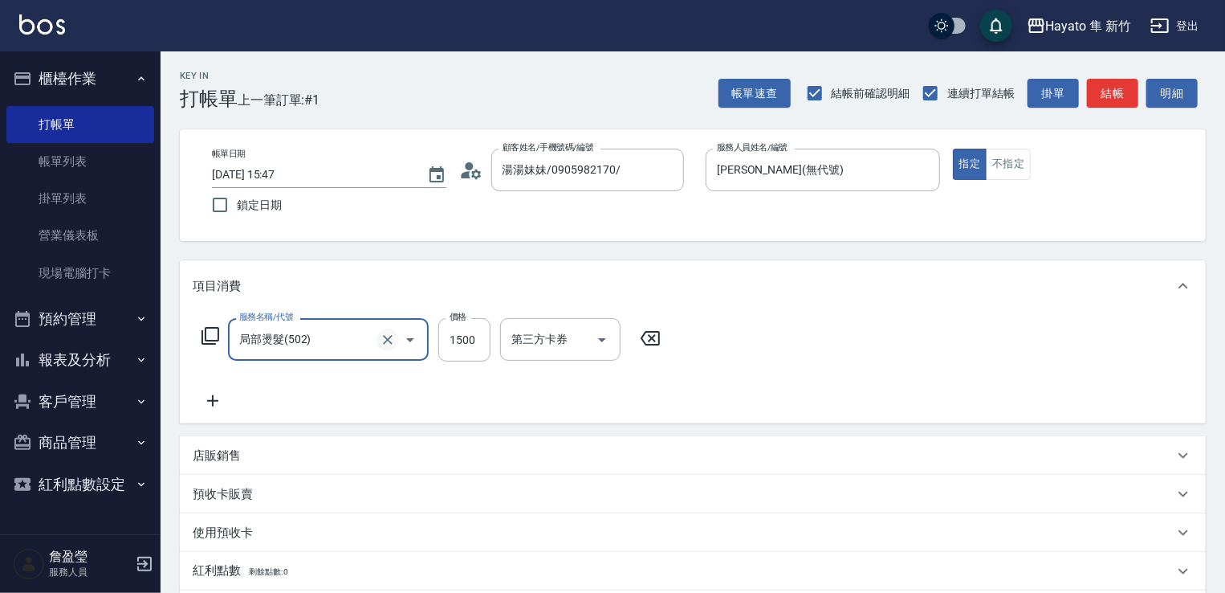
click at [392, 343] on icon "Clear" at bounding box center [388, 340] width 10 height 10
click at [397, 340] on button "Clear" at bounding box center [388, 339] width 22 height 22
click at [381, 340] on icon "Clear" at bounding box center [388, 340] width 16 height 16
click at [335, 346] on input "服務名稱/代號" at bounding box center [305, 339] width 141 height 28
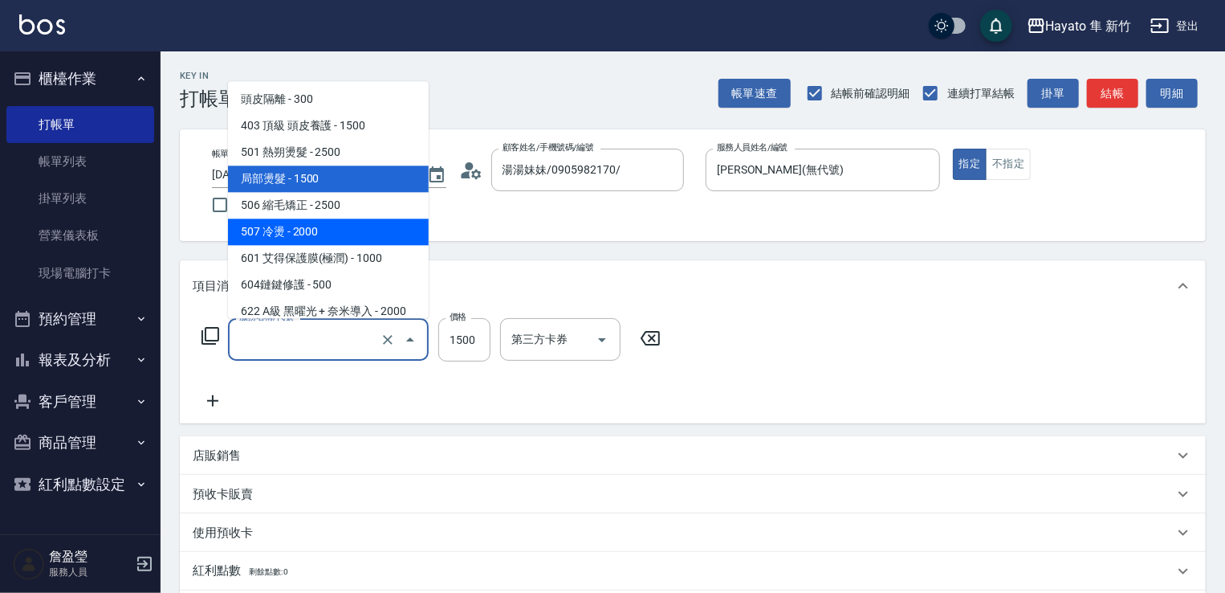
scroll to position [195, 0]
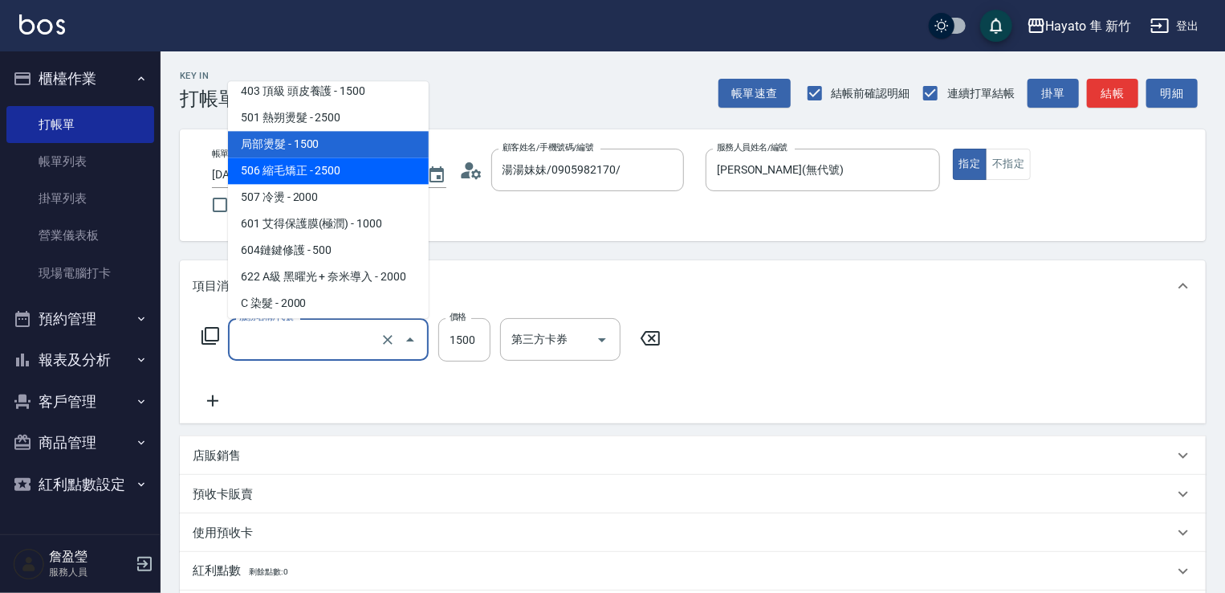
click at [337, 172] on span "506 縮毛矯正 - 2500" at bounding box center [328, 170] width 201 height 26
type input "506 縮毛矯正 (506)"
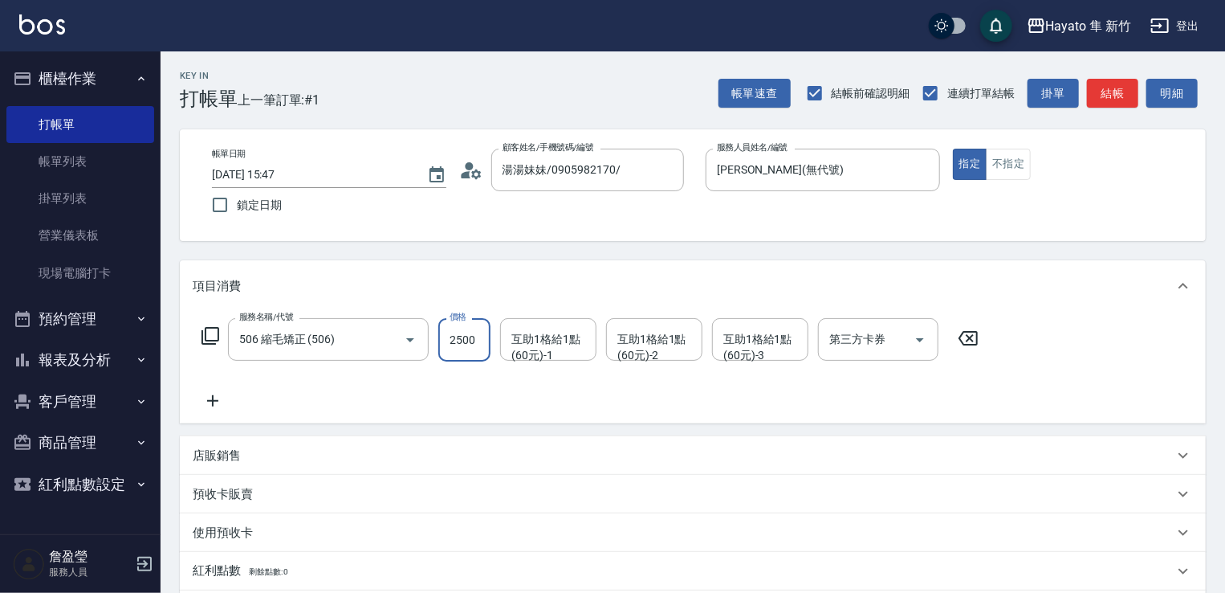
click at [471, 330] on input "2500" at bounding box center [464, 339] width 52 height 43
type input "2480"
click at [388, 400] on div "服務名稱/代號 506 縮毛矯正 (506) 服務名稱/代號 價格 2480 價格 互助1格給1點(60元)-1 互助1格給1點(60元)-1 互助1格給1點…" at bounding box center [591, 364] width 796 height 92
click at [212, 399] on icon at bounding box center [212, 400] width 11 height 11
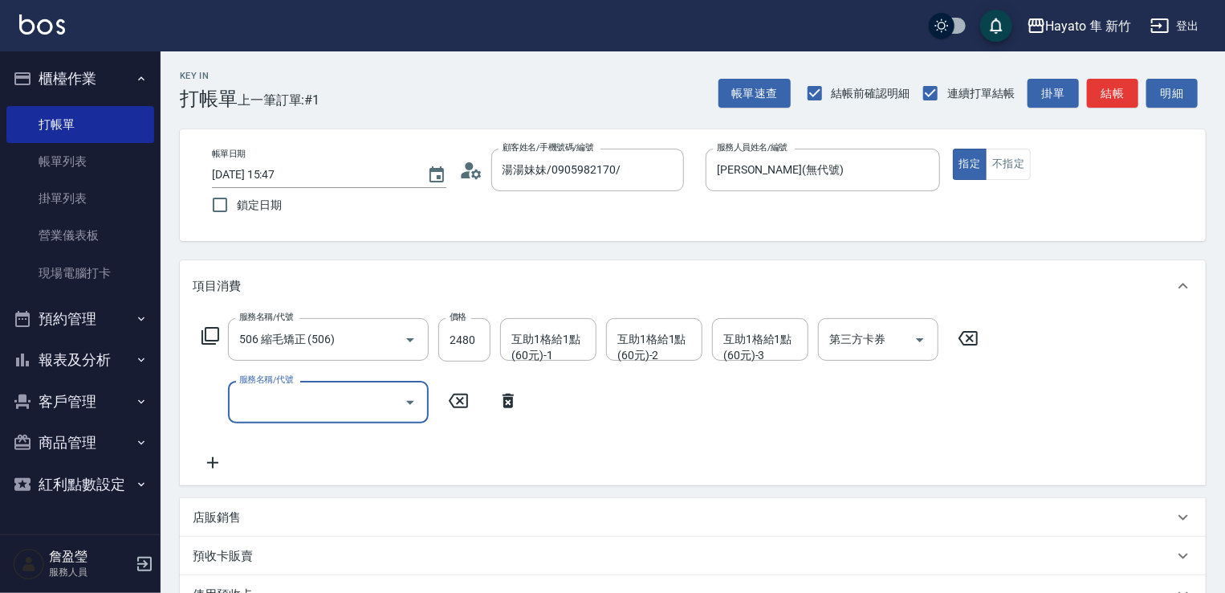
click at [283, 386] on div "服務名稱/代號" at bounding box center [328, 402] width 201 height 43
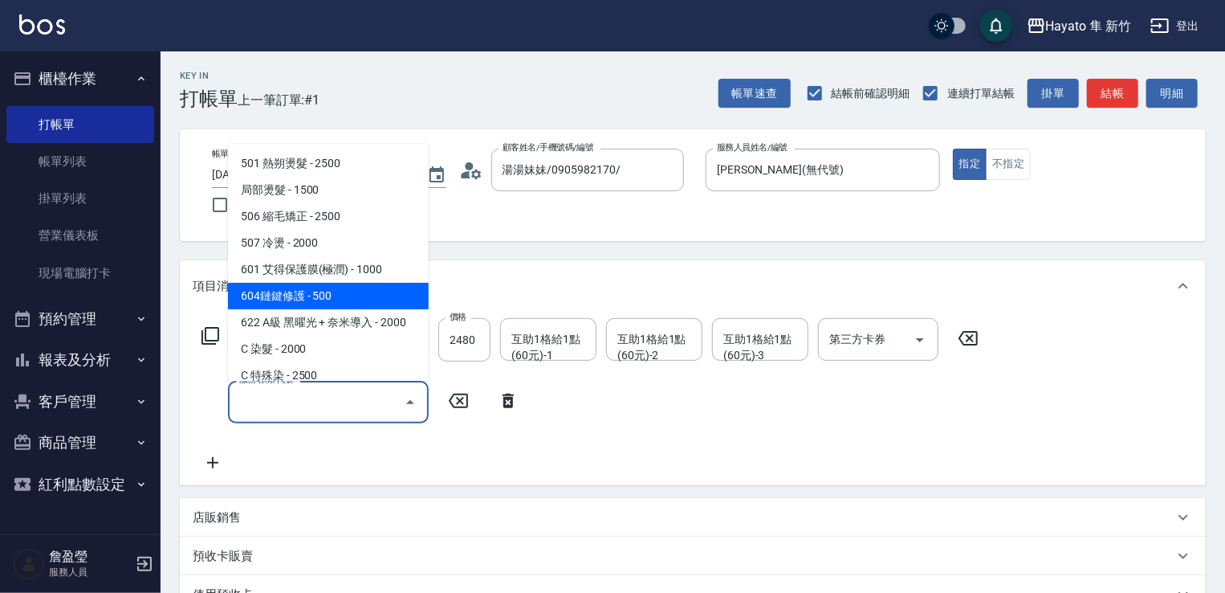
scroll to position [241, 0]
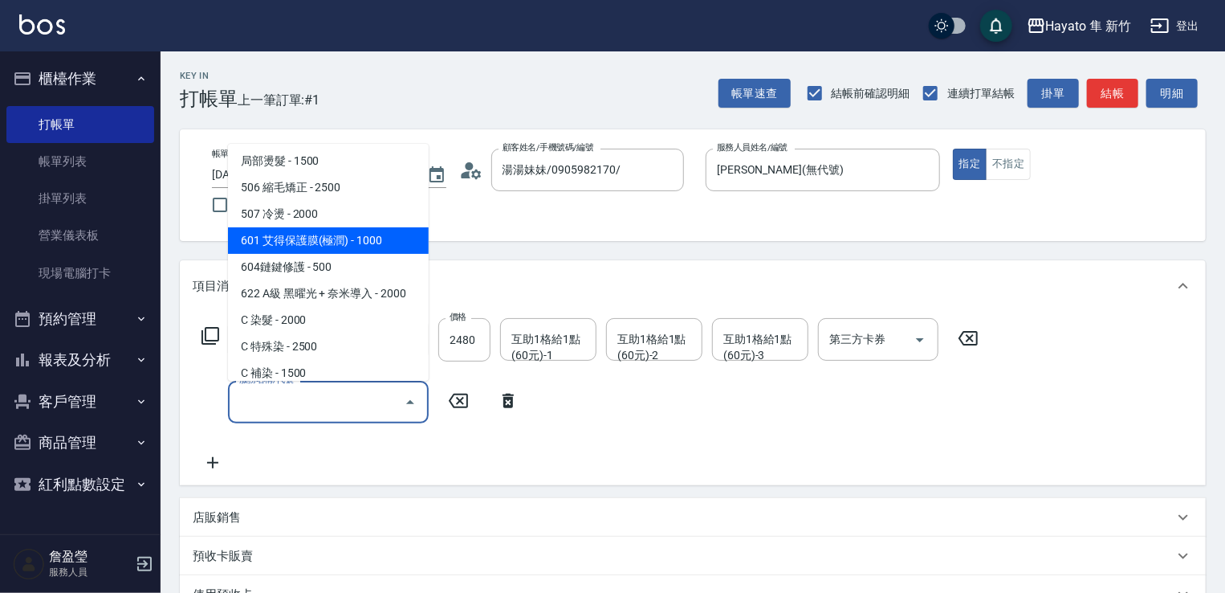
click at [347, 242] on span "601 艾得保護膜(極潤) - 1000" at bounding box center [328, 240] width 201 height 26
type input "601 艾得保護膜(極潤)(601)"
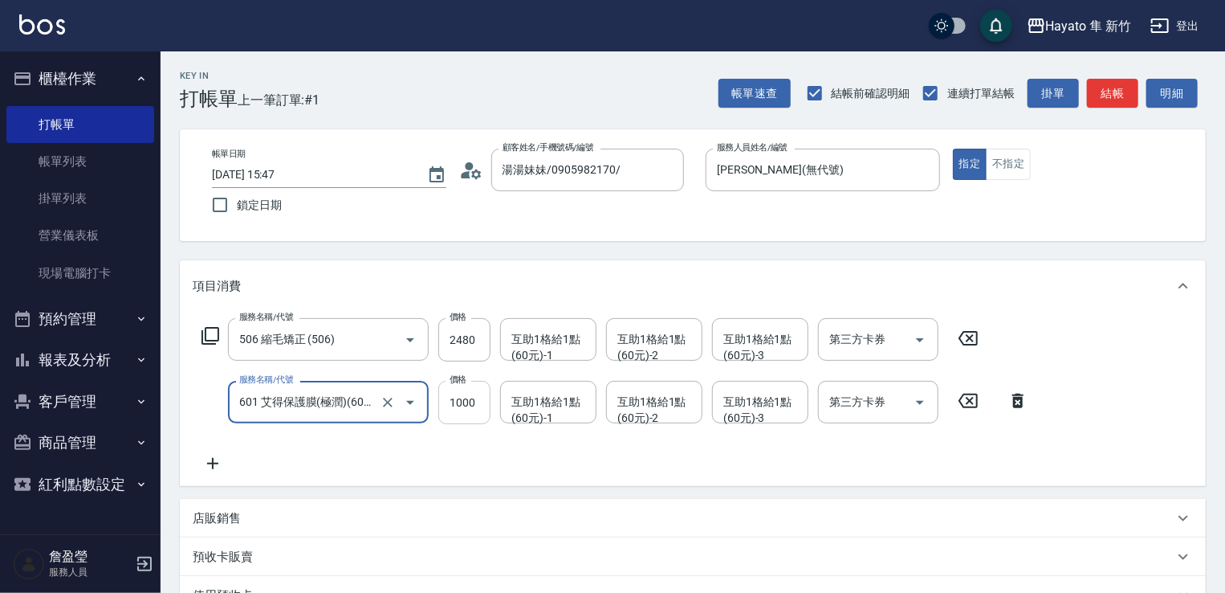
click at [455, 398] on input "1000" at bounding box center [464, 402] width 52 height 43
type input "800"
drag, startPoint x: 442, startPoint y: 442, endPoint x: 462, endPoint y: 433, distance: 23.0
click at [440, 442] on div "服務名稱/代號 506 縮毛矯正 (506) 服務名稱/代號 價格 2480 價格 互助1格給1點(60元)-1 互助1格給1點(60元)-1 互助1格給1點…" at bounding box center [615, 395] width 845 height 155
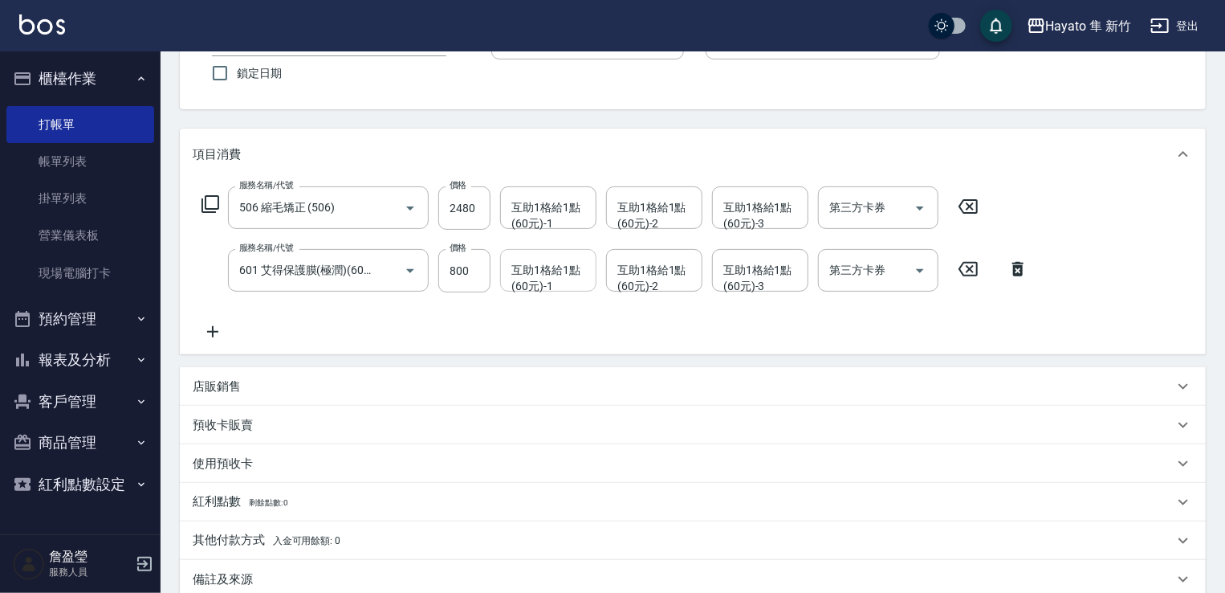
scroll to position [161, 0]
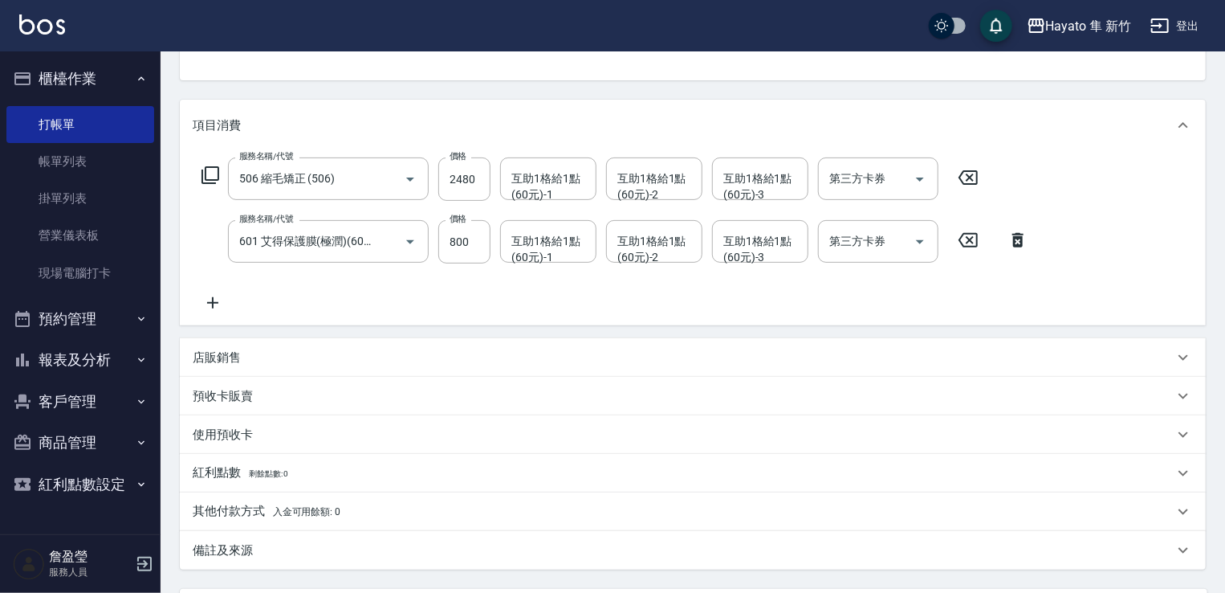
click at [312, 537] on div "備註及來源" at bounding box center [693, 550] width 1026 height 39
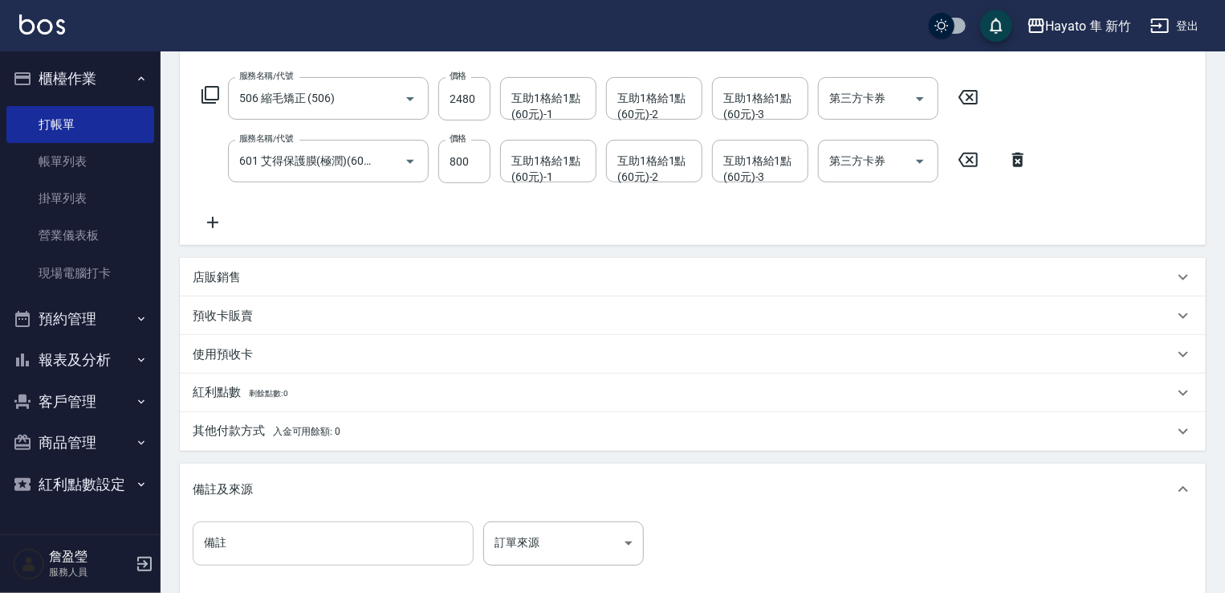
scroll to position [321, 0]
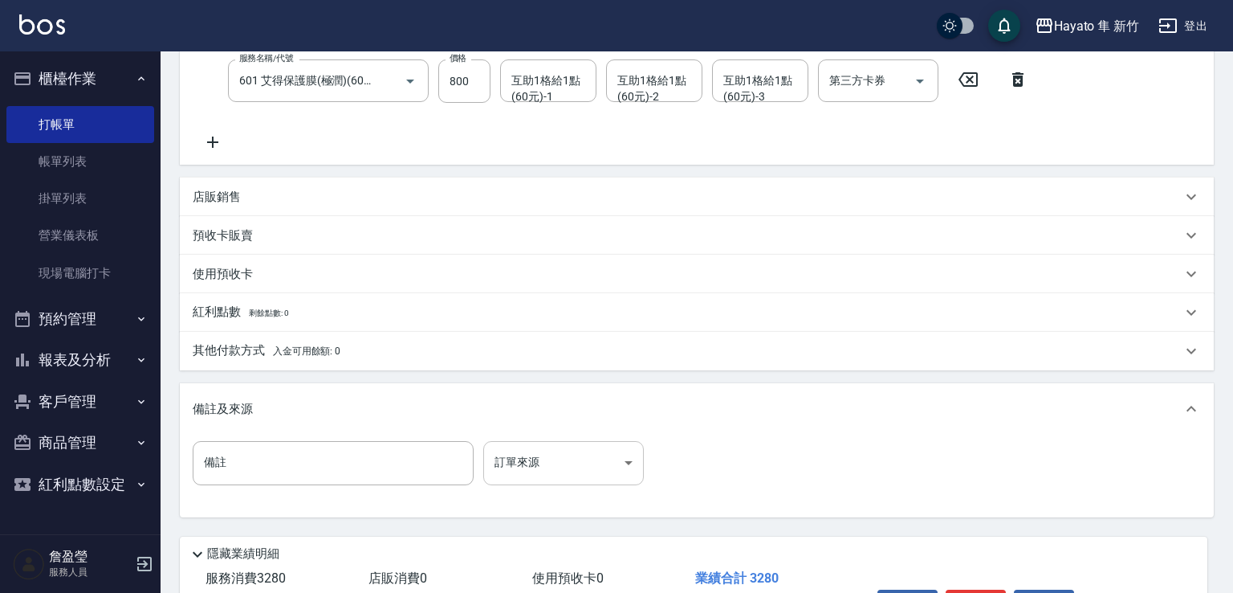
click at [543, 469] on body "Hayato 隼 新竹 登出 櫃檯作業 打帳單 帳單列表 掛單列表 營業儀表板 現場電腦打卡 預約管理 預約管理 報表及分析 報表目錄 店家日報表 互助日報表…" at bounding box center [616, 185] width 1233 height 1012
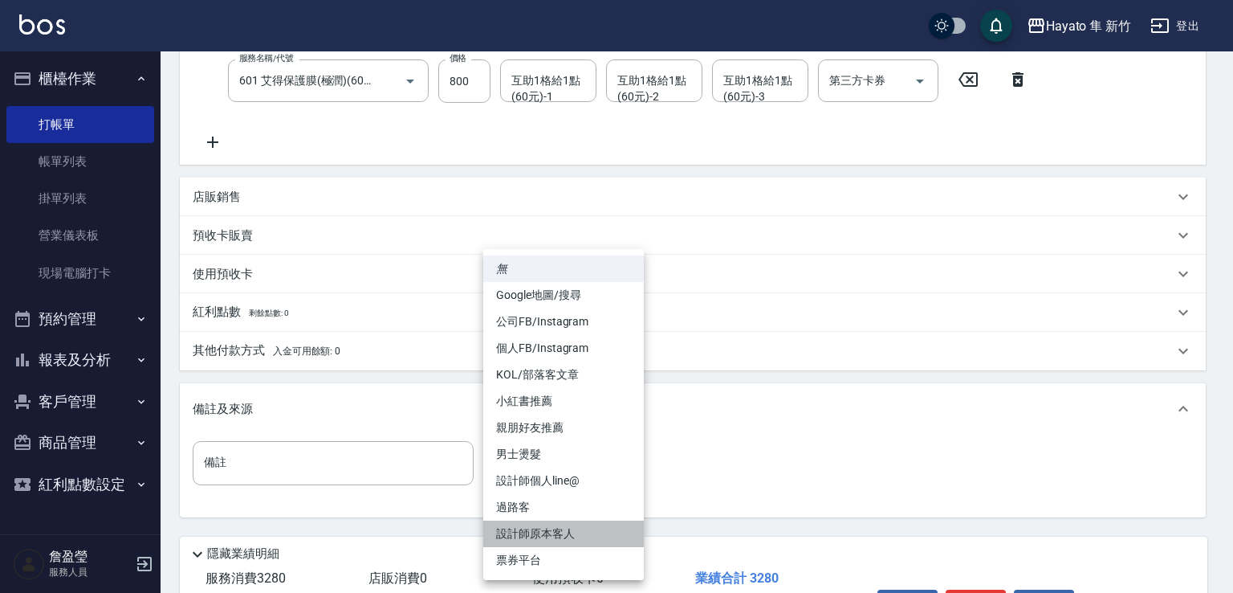
click at [543, 531] on li "設計師原本客人" at bounding box center [563, 533] width 161 height 26
click at [537, 461] on body "Hayato 隼 新竹 登出 櫃檯作業 打帳單 帳單列表 掛單列表 營業儀表板 現場電腦打卡 預約管理 預約管理 報表及分析 報表目錄 店家日報表 互助日報表…" at bounding box center [616, 185] width 1233 height 1012
click at [528, 427] on li "親朋好友推薦" at bounding box center [563, 427] width 161 height 26
type input "親朋好友推薦"
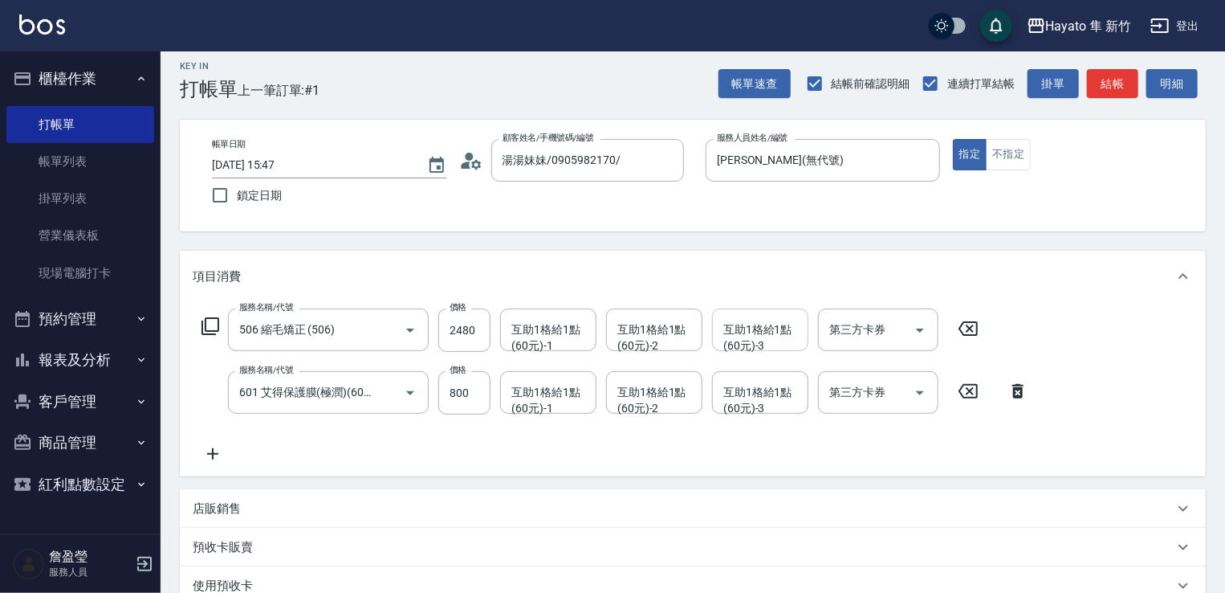
scroll to position [0, 0]
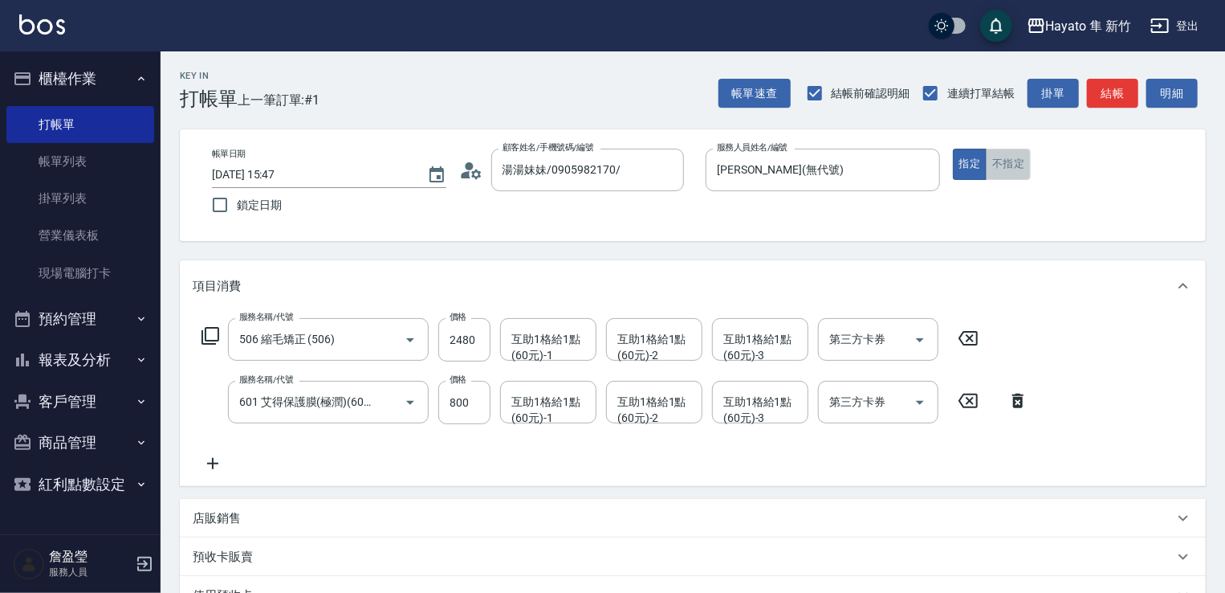
click at [1005, 168] on button "不指定" at bounding box center [1008, 164] width 45 height 31
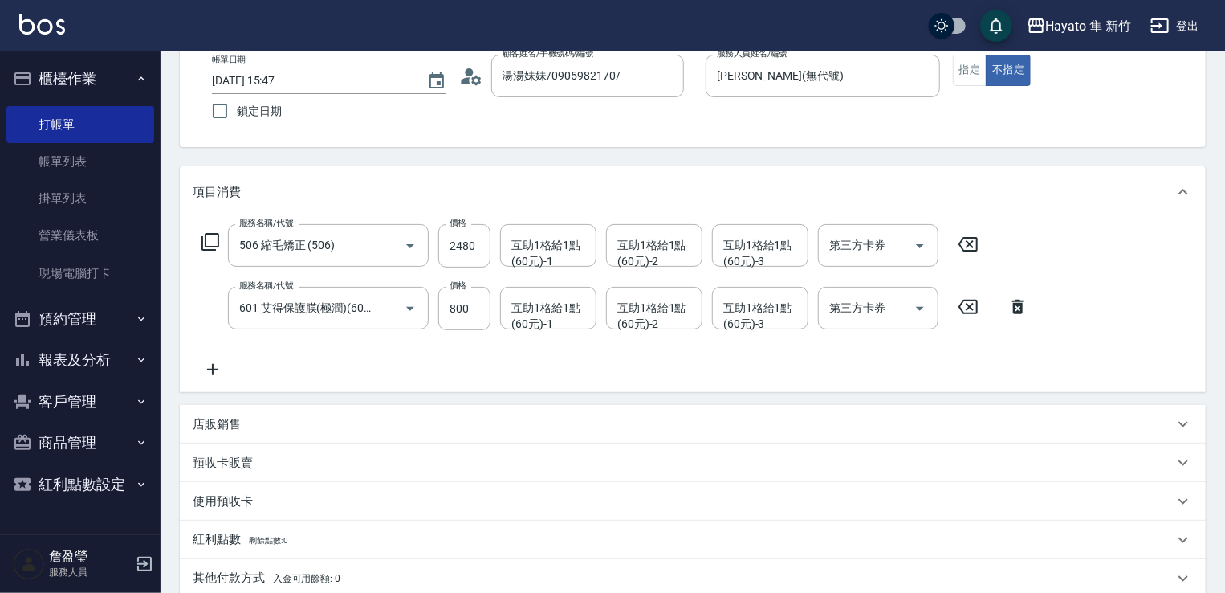
scroll to position [241, 0]
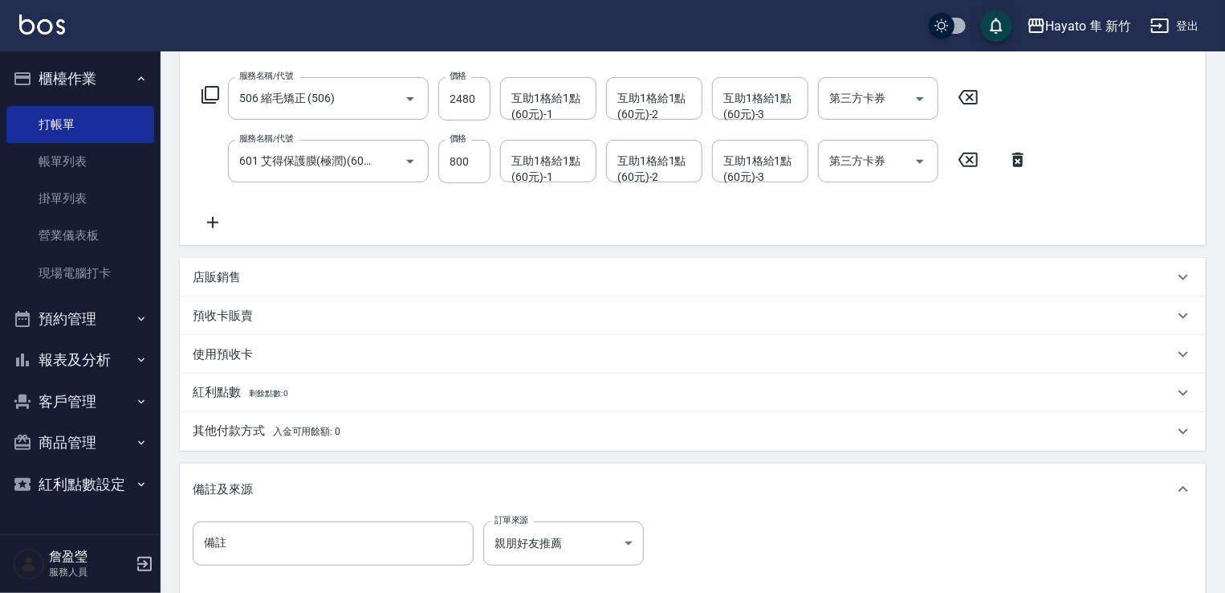
click at [351, 279] on div "店販銷售" at bounding box center [683, 277] width 981 height 17
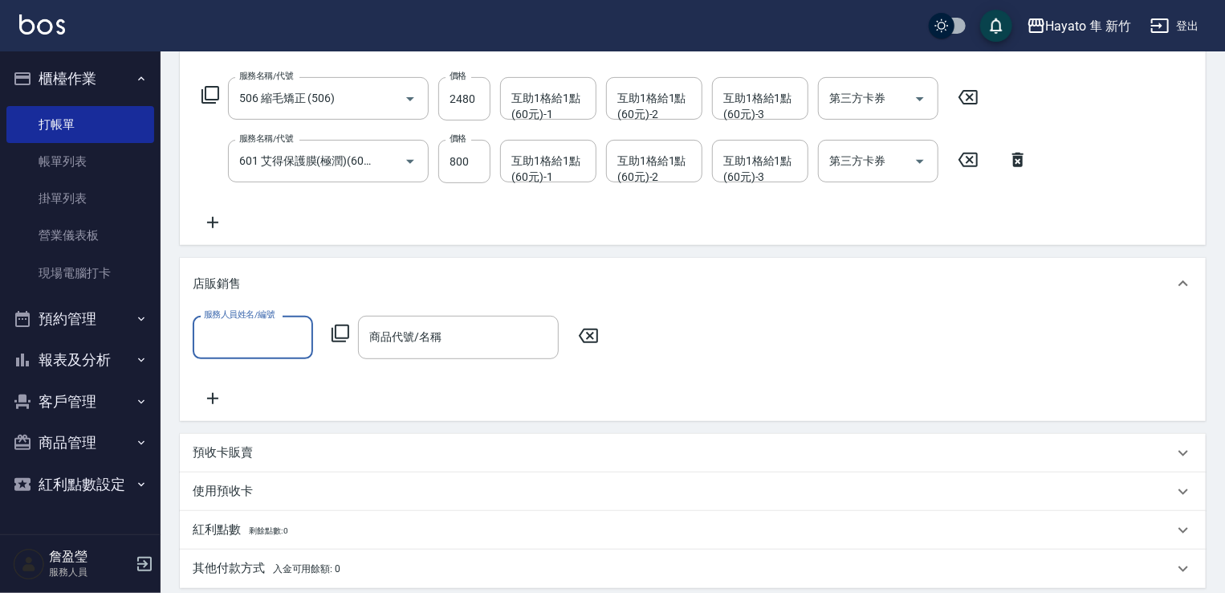
scroll to position [0, 0]
click at [279, 350] on input "服務人員姓名/編號" at bounding box center [253, 337] width 106 height 28
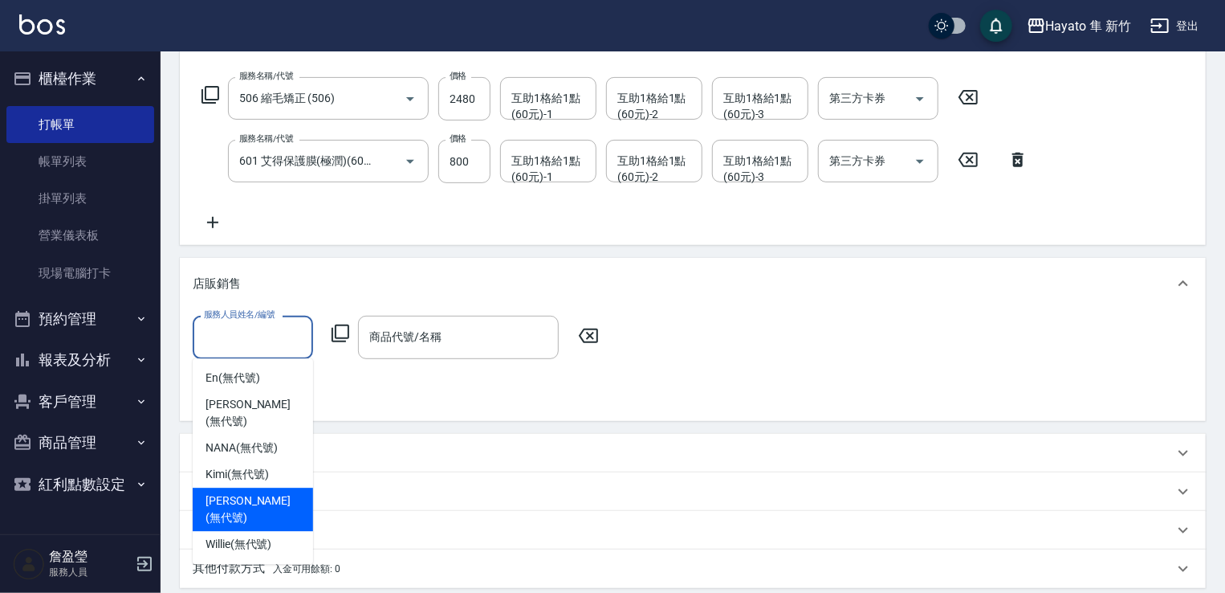
click at [254, 492] on span "[PERSON_NAME] (無代號)" at bounding box center [253, 509] width 95 height 34
type input "[PERSON_NAME](無代號)"
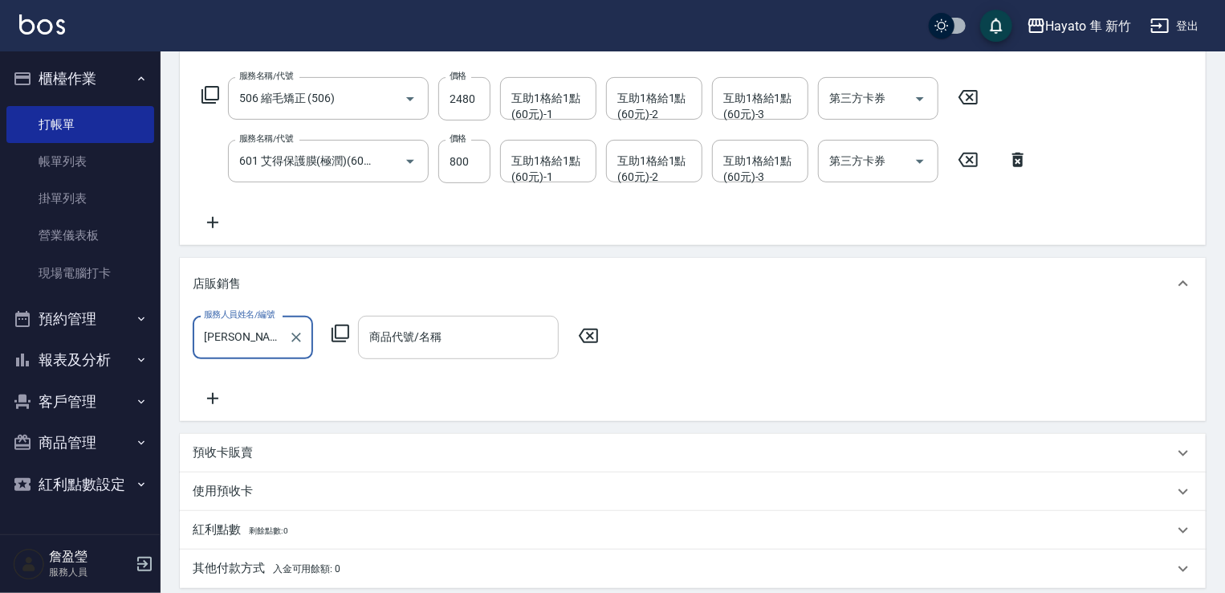
click at [373, 320] on div "商品代號/名稱" at bounding box center [458, 337] width 201 height 43
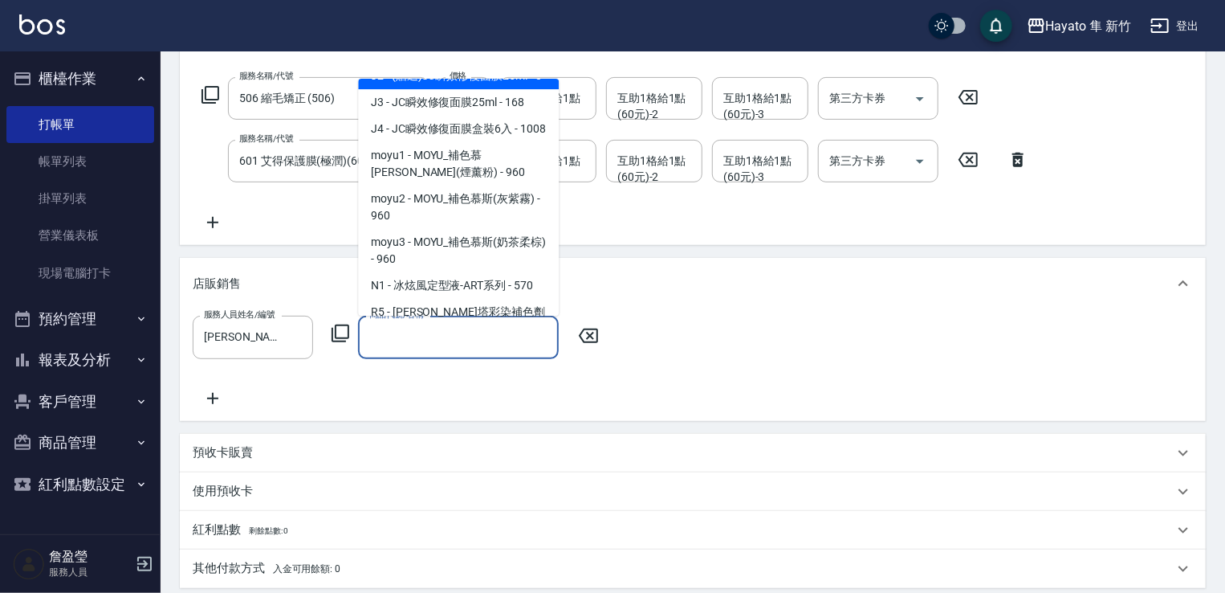
scroll to position [161, 0]
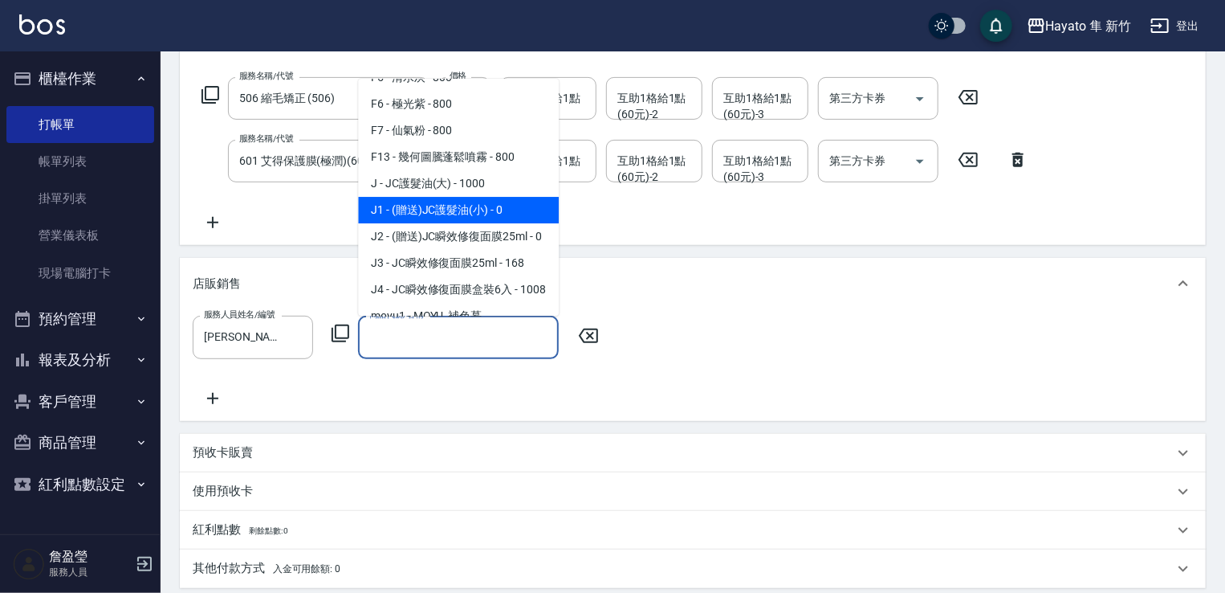
click at [459, 200] on span "J1 - (贈送)JC護髮油(小) - 0" at bounding box center [458, 210] width 201 height 26
type input "(贈送)JC護髮油(小)"
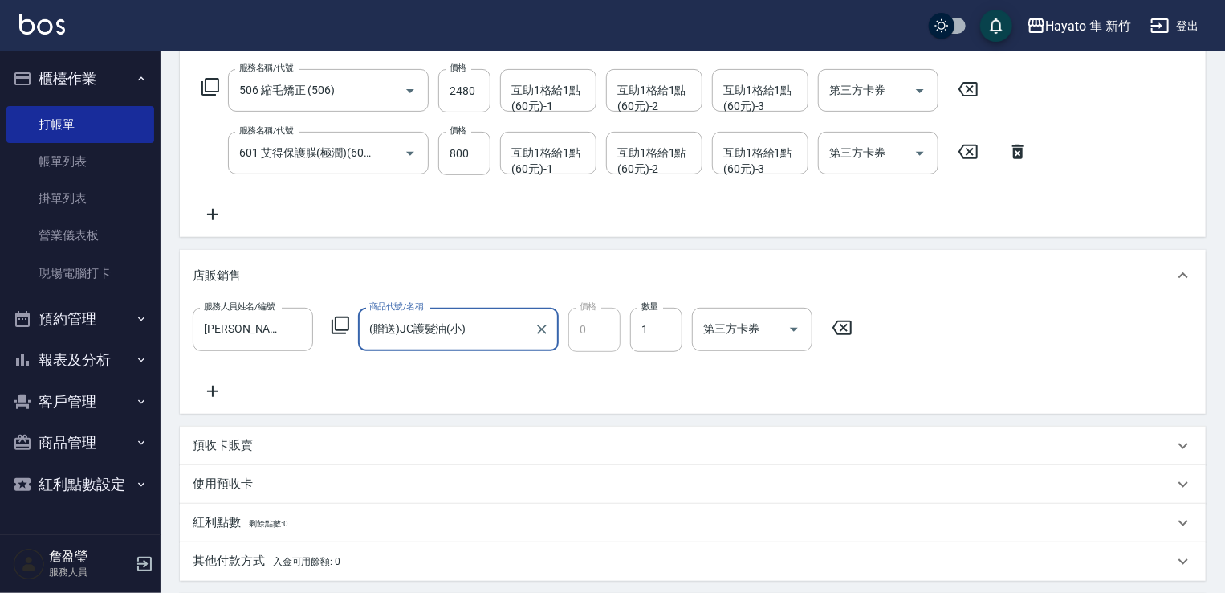
scroll to position [241, 0]
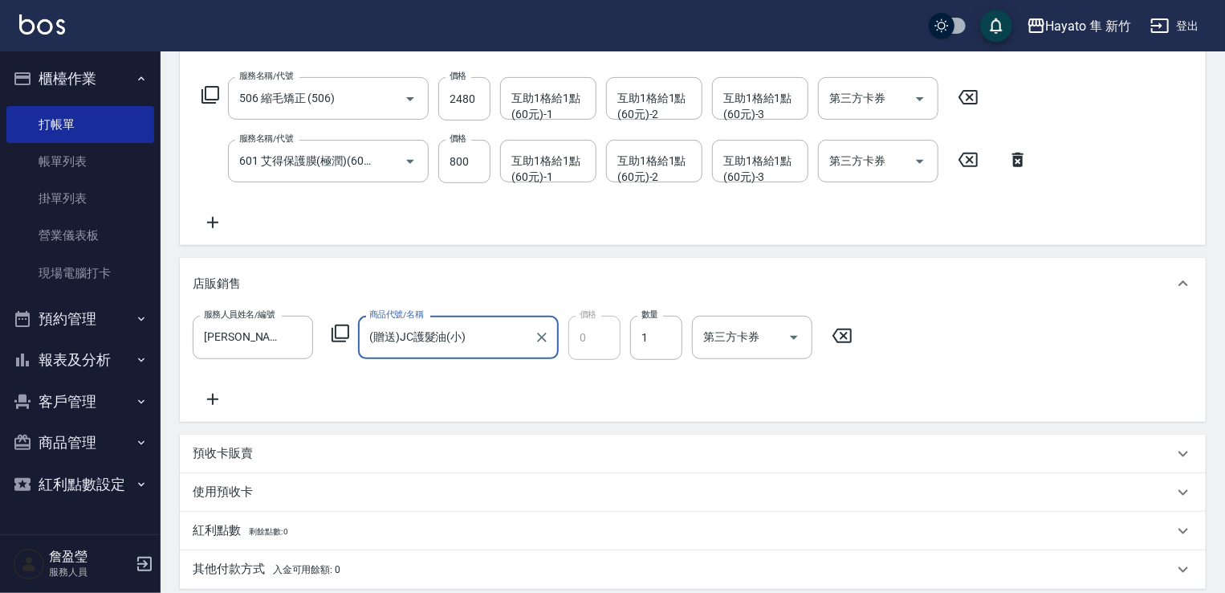
click at [217, 389] on icon at bounding box center [213, 398] width 40 height 19
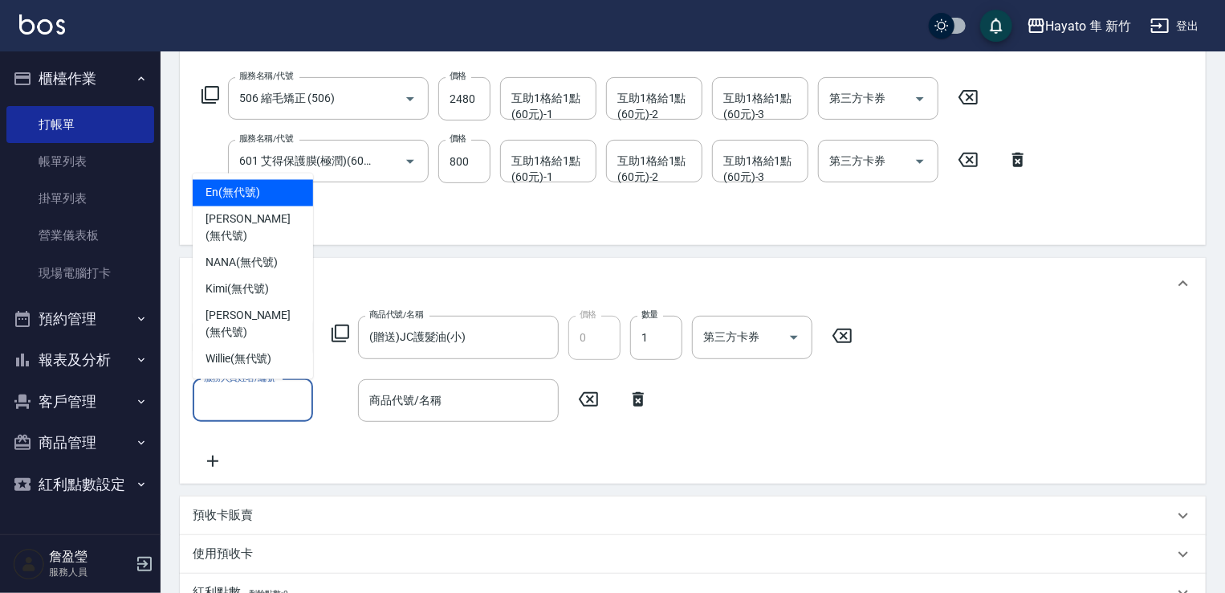
click at [259, 402] on input "服務人員姓名/編號" at bounding box center [253, 400] width 106 height 28
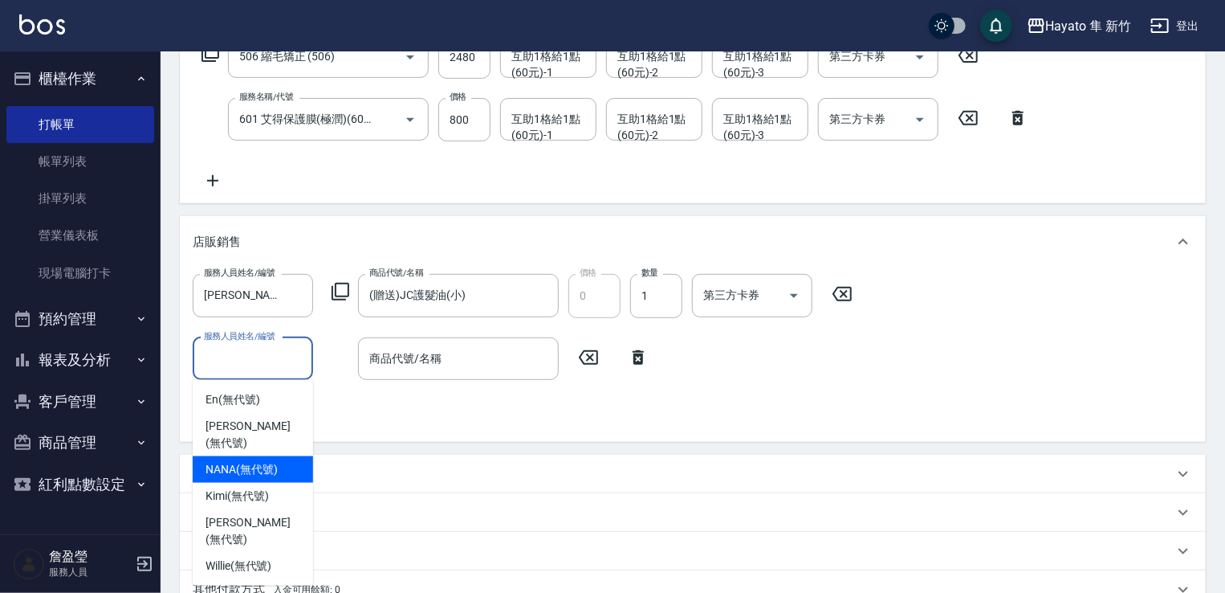
scroll to position [321, 0]
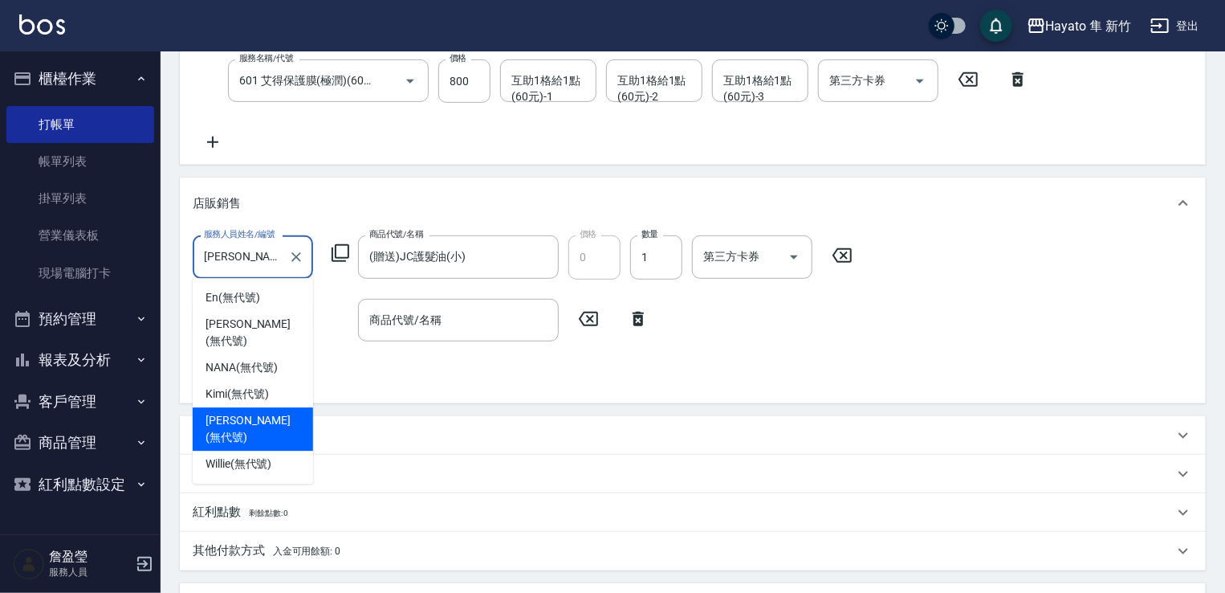
click at [252, 260] on input "[PERSON_NAME](無代號)" at bounding box center [241, 256] width 82 height 28
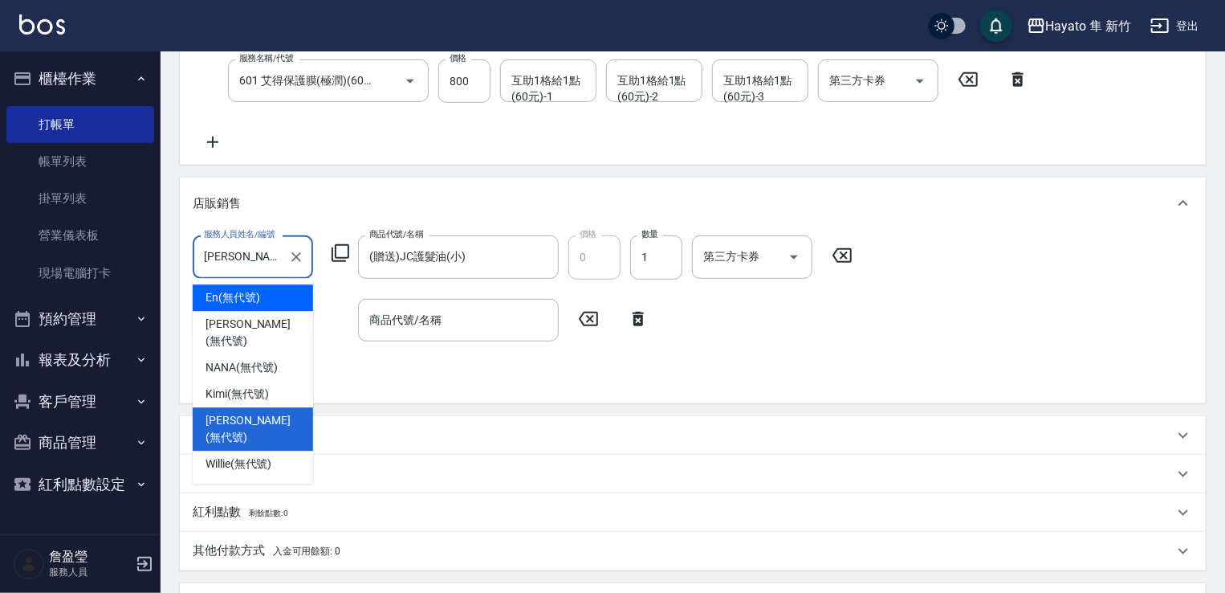
click at [280, 255] on input "[PERSON_NAME](無代號)" at bounding box center [241, 256] width 82 height 28
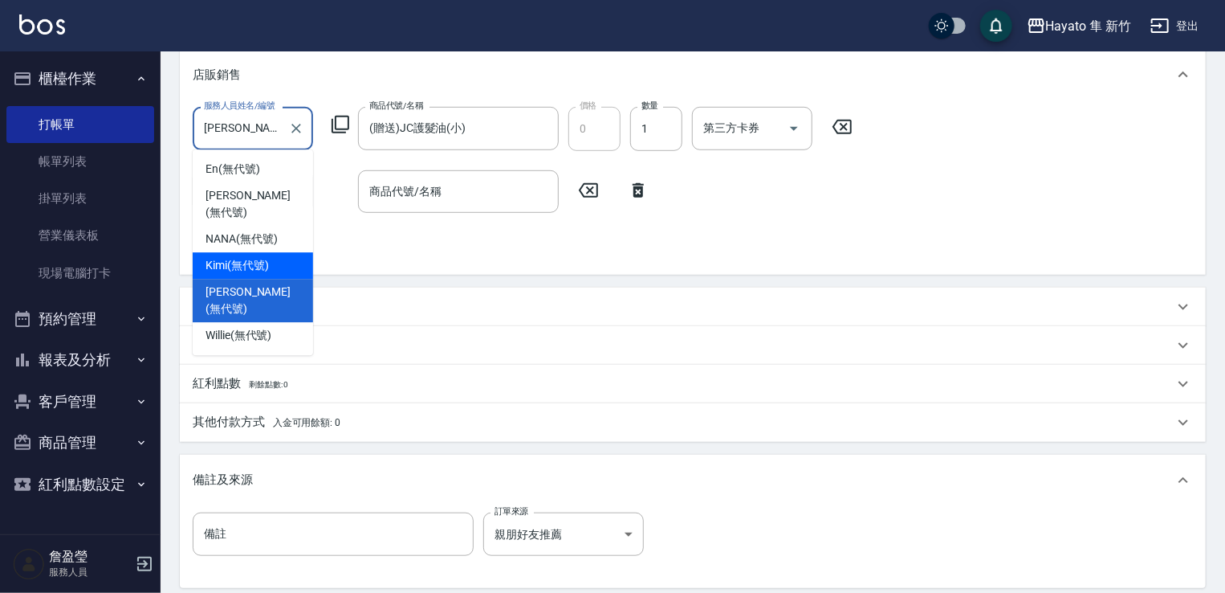
scroll to position [482, 0]
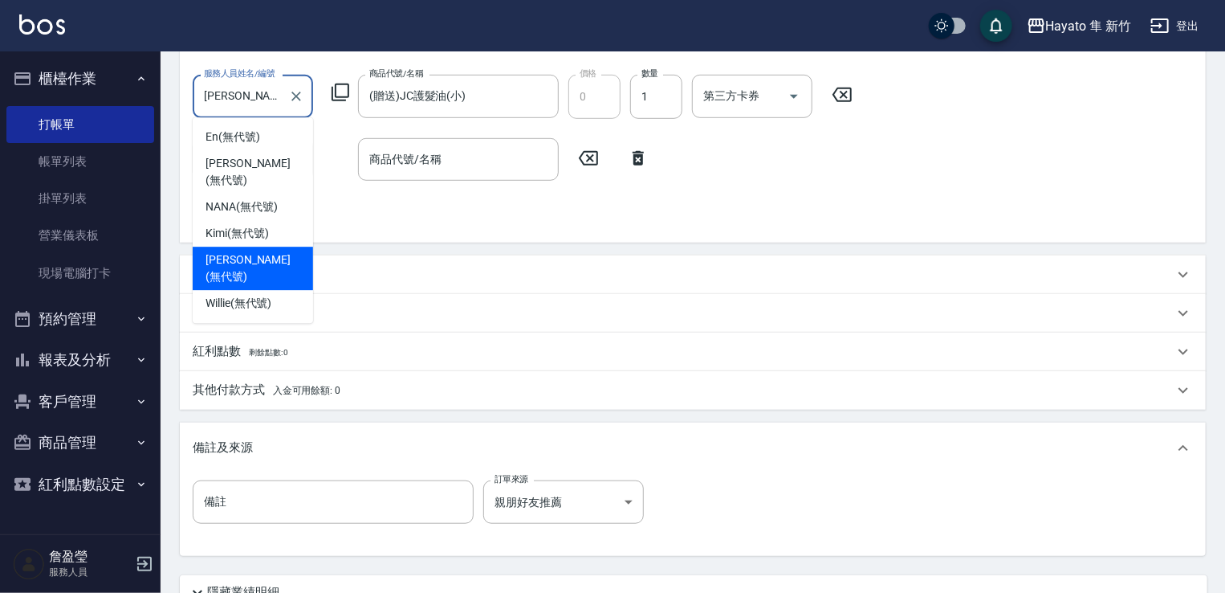
click at [232, 251] on span "[PERSON_NAME] (無代號)" at bounding box center [253, 268] width 95 height 34
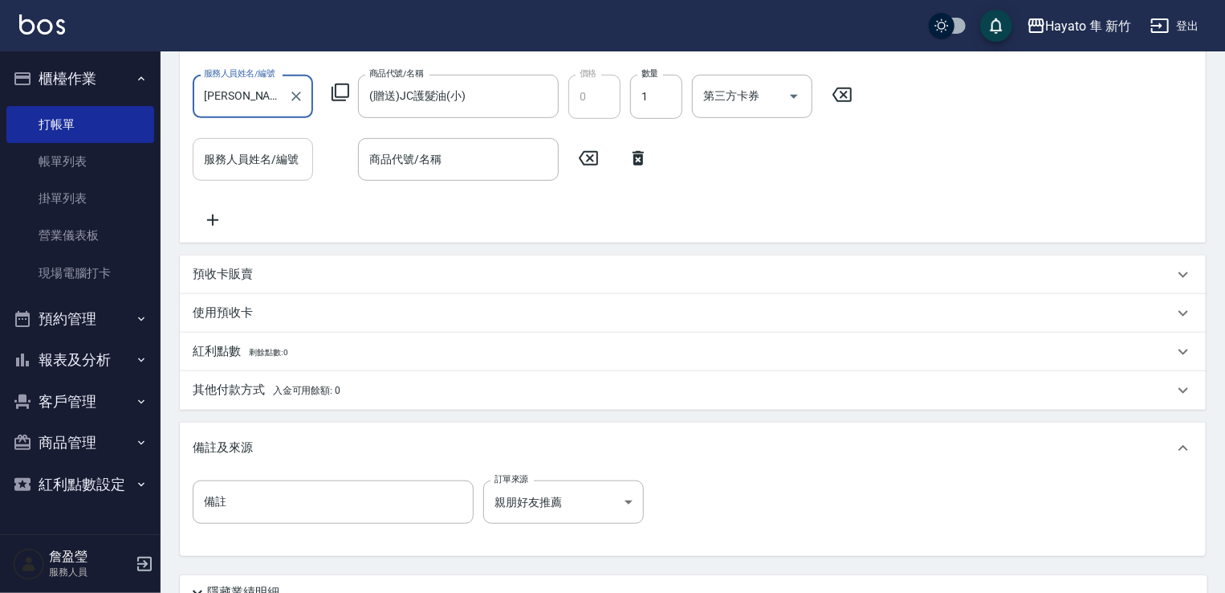
click at [244, 154] on div "服務人員姓名/編號 服務人員姓名/編號" at bounding box center [253, 159] width 120 height 43
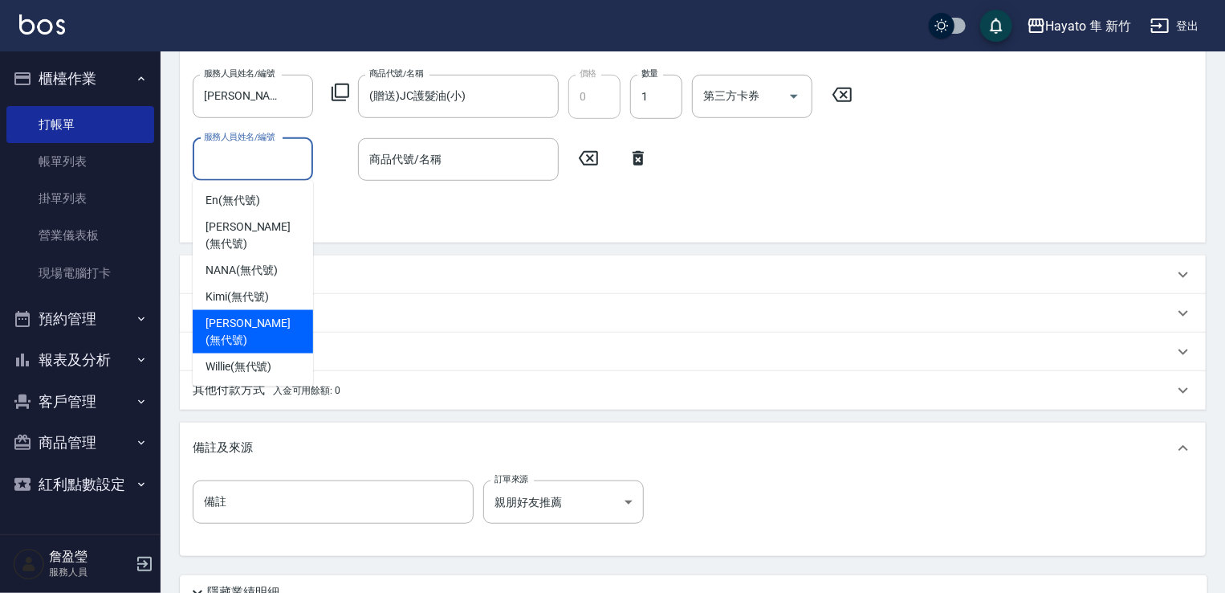
click at [237, 315] on span "[PERSON_NAME] (無代號)" at bounding box center [253, 332] width 95 height 34
type input "[PERSON_NAME](無代號)"
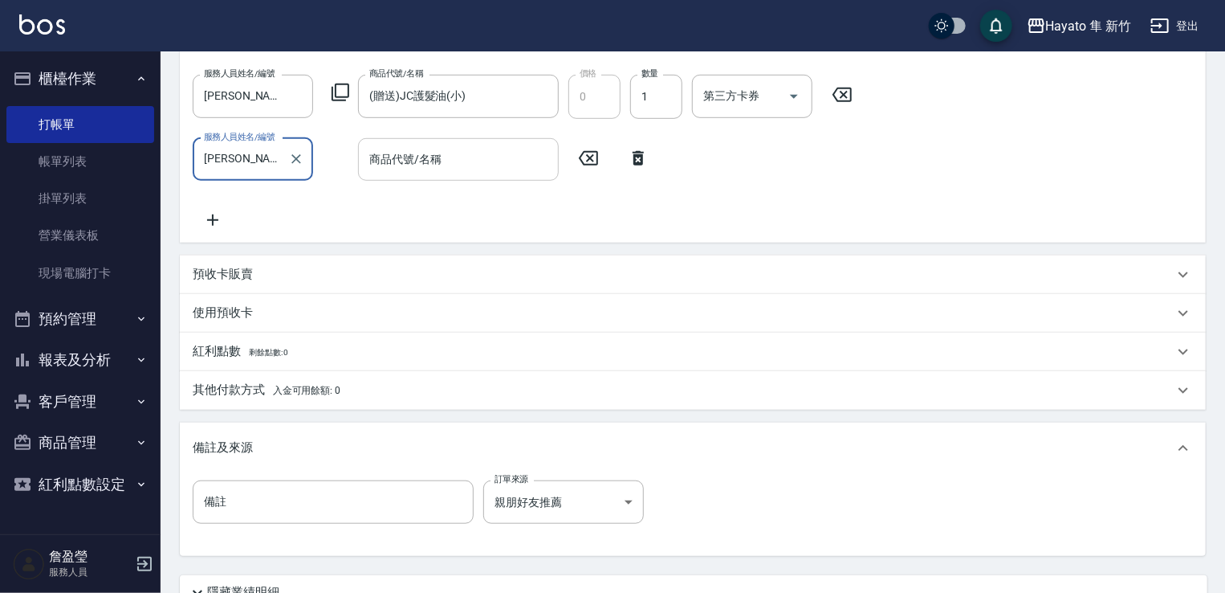
click at [471, 168] on input "商品代號/名稱" at bounding box center [458, 159] width 186 height 28
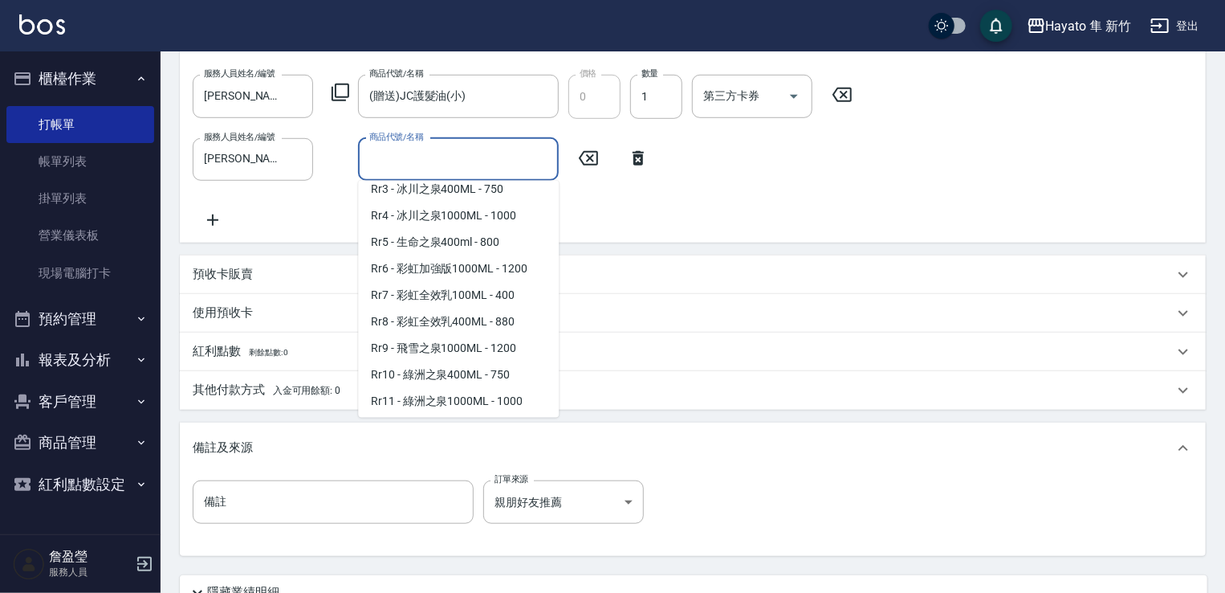
scroll to position [723, 0]
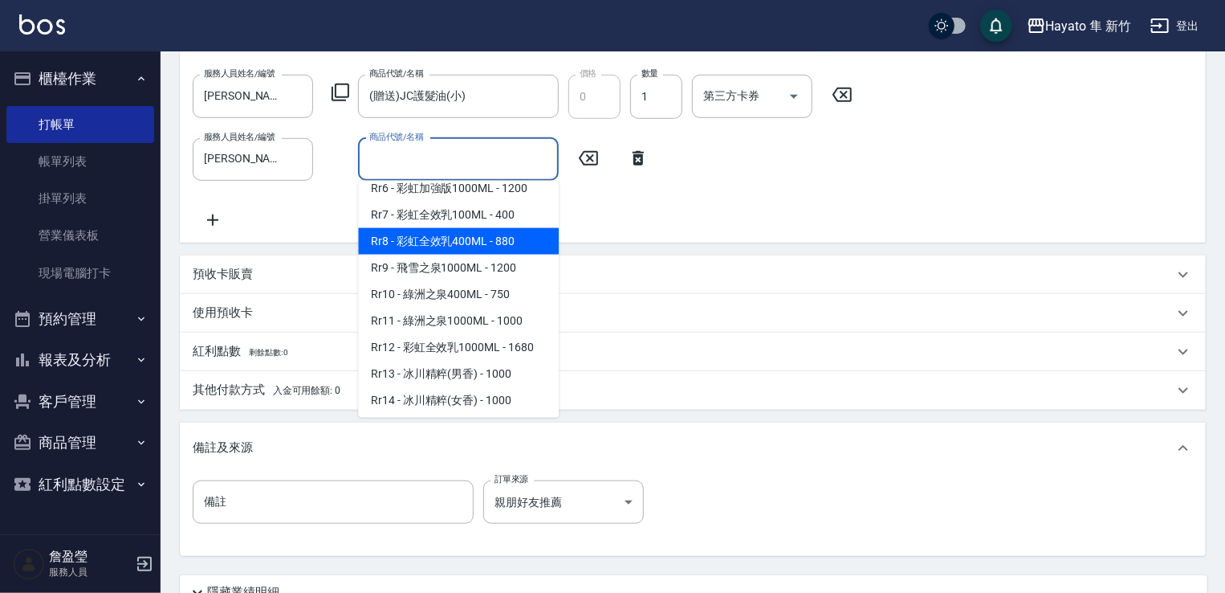
click at [483, 246] on span "Rr8 - 彩虹全效乳400ML - 880" at bounding box center [458, 241] width 201 height 26
type input "彩虹全效乳400ML"
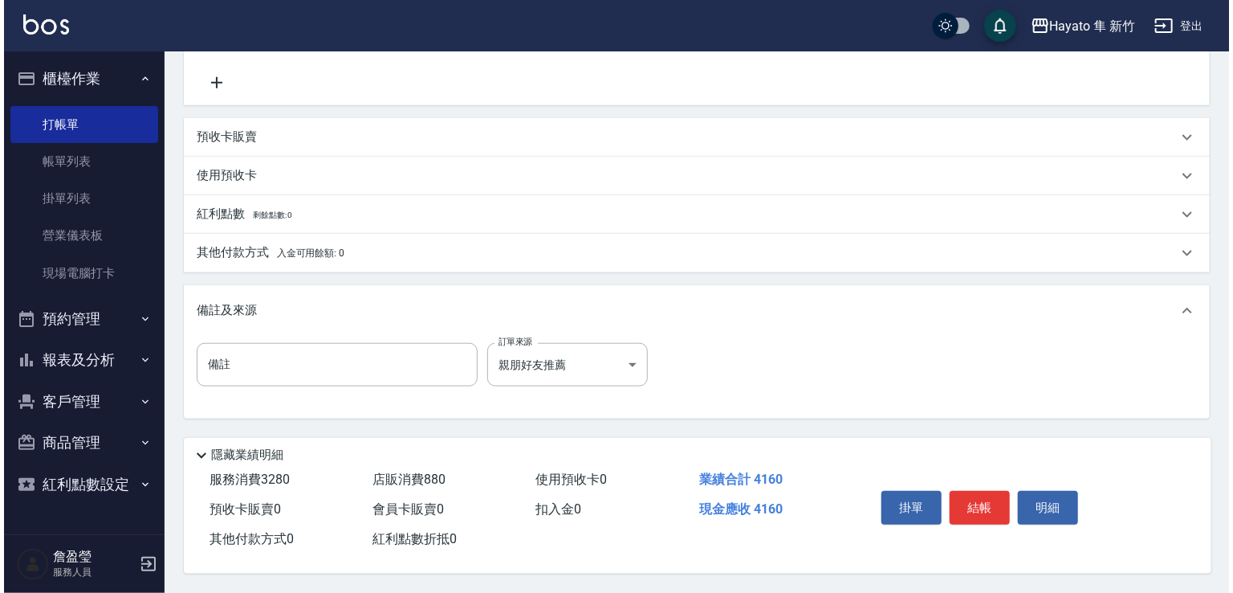
scroll to position [625, 0]
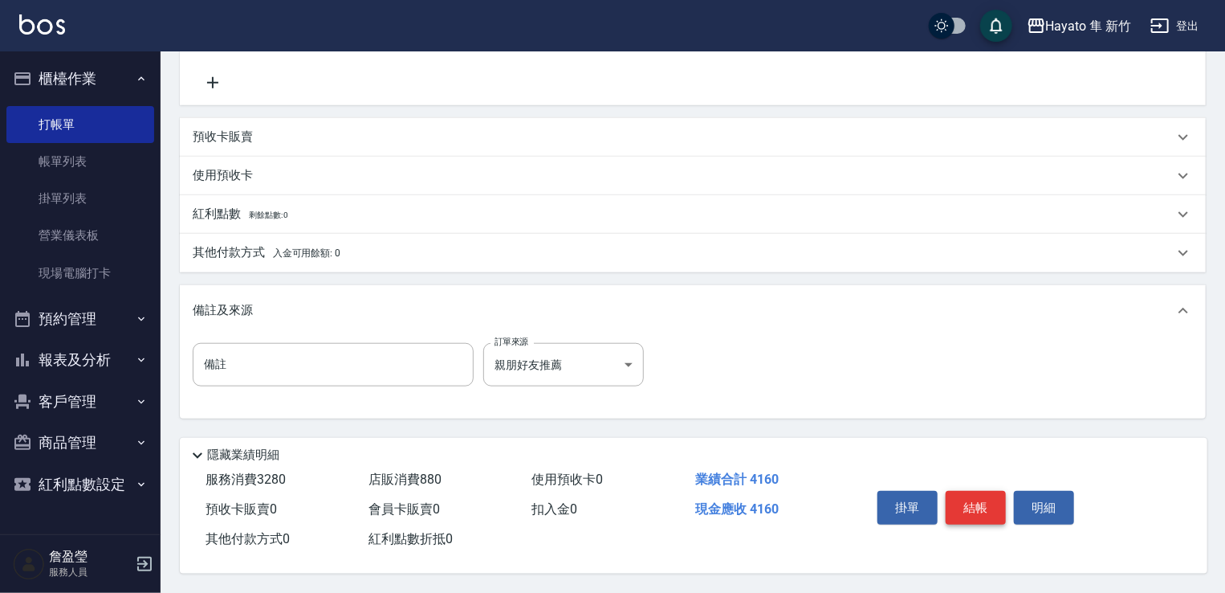
click at [972, 505] on button "結帳" at bounding box center [976, 508] width 60 height 34
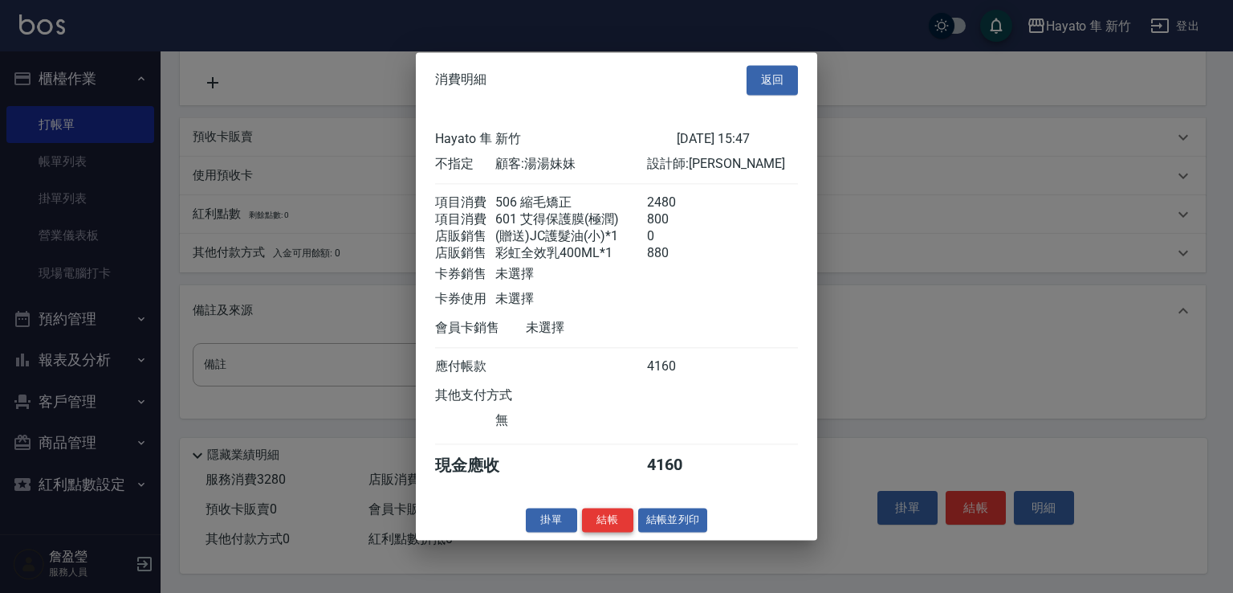
click at [614, 532] on button "結帳" at bounding box center [607, 519] width 51 height 25
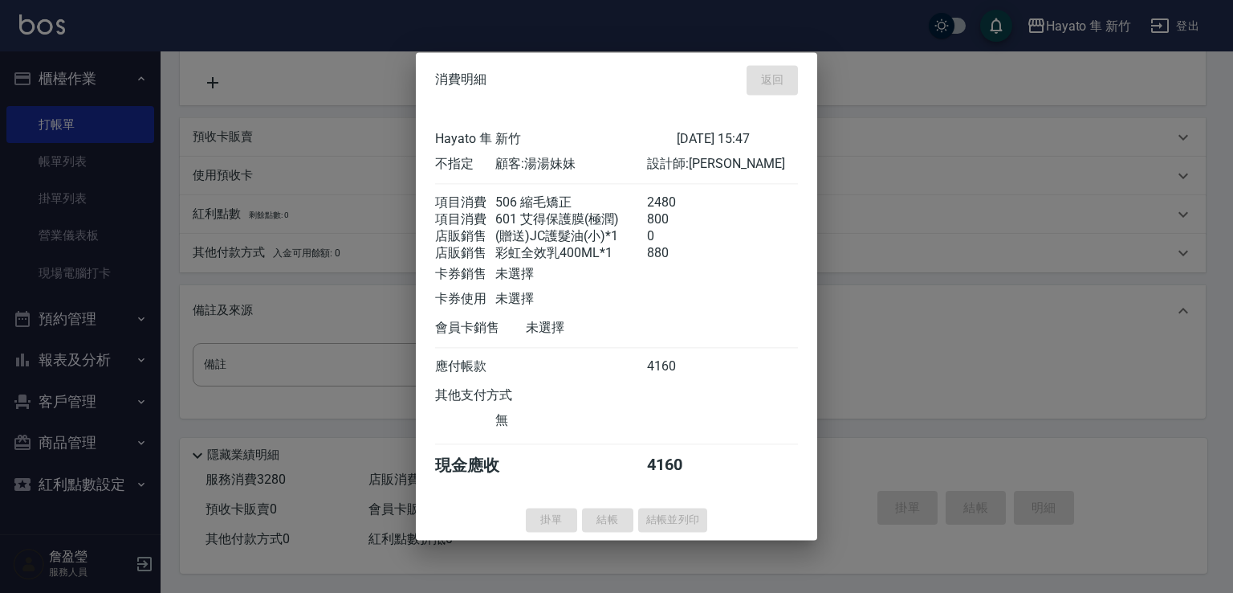
type input "[DATE] 15:51"
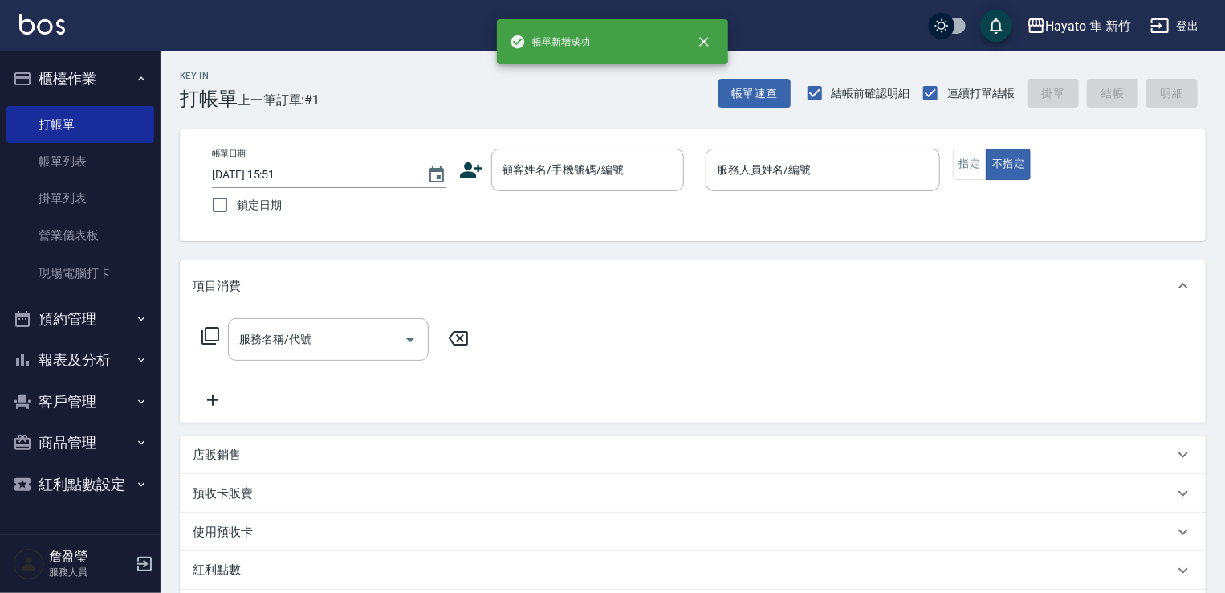
scroll to position [0, 0]
click at [61, 368] on button "報表及分析" at bounding box center [80, 360] width 148 height 42
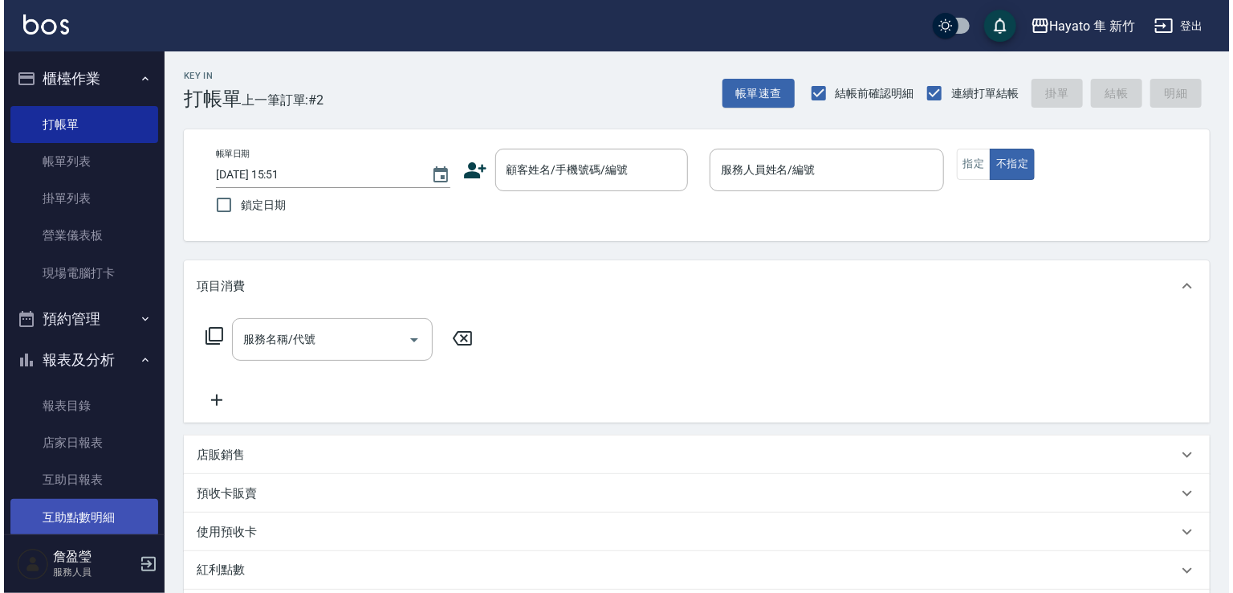
scroll to position [80, 0]
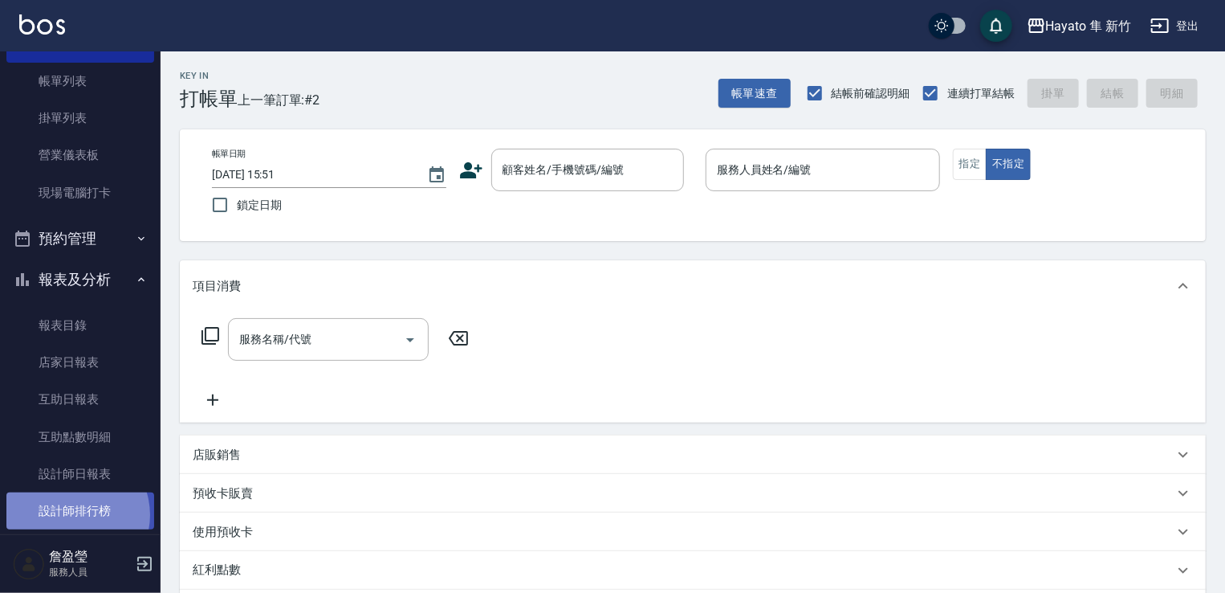
click at [72, 515] on link "設計師排行榜" at bounding box center [80, 510] width 148 height 37
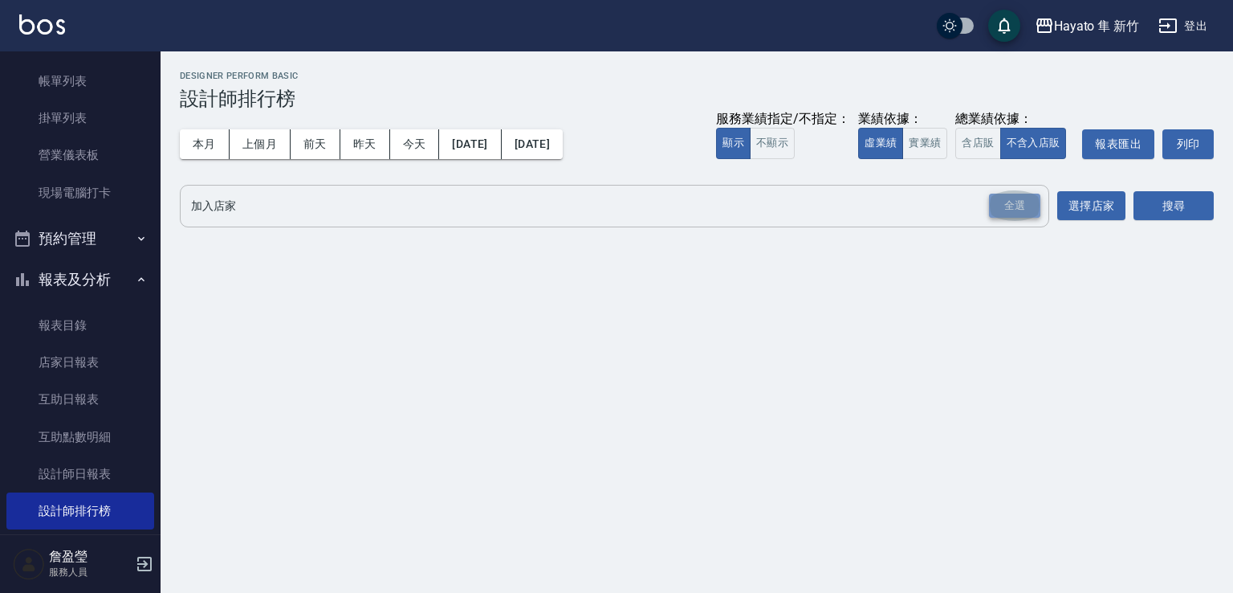
click at [999, 194] on div "全選" at bounding box center [1014, 206] width 51 height 25
click at [1184, 200] on button "搜尋" at bounding box center [1174, 207] width 80 height 30
